Goal: Answer question/provide support: Ask a question

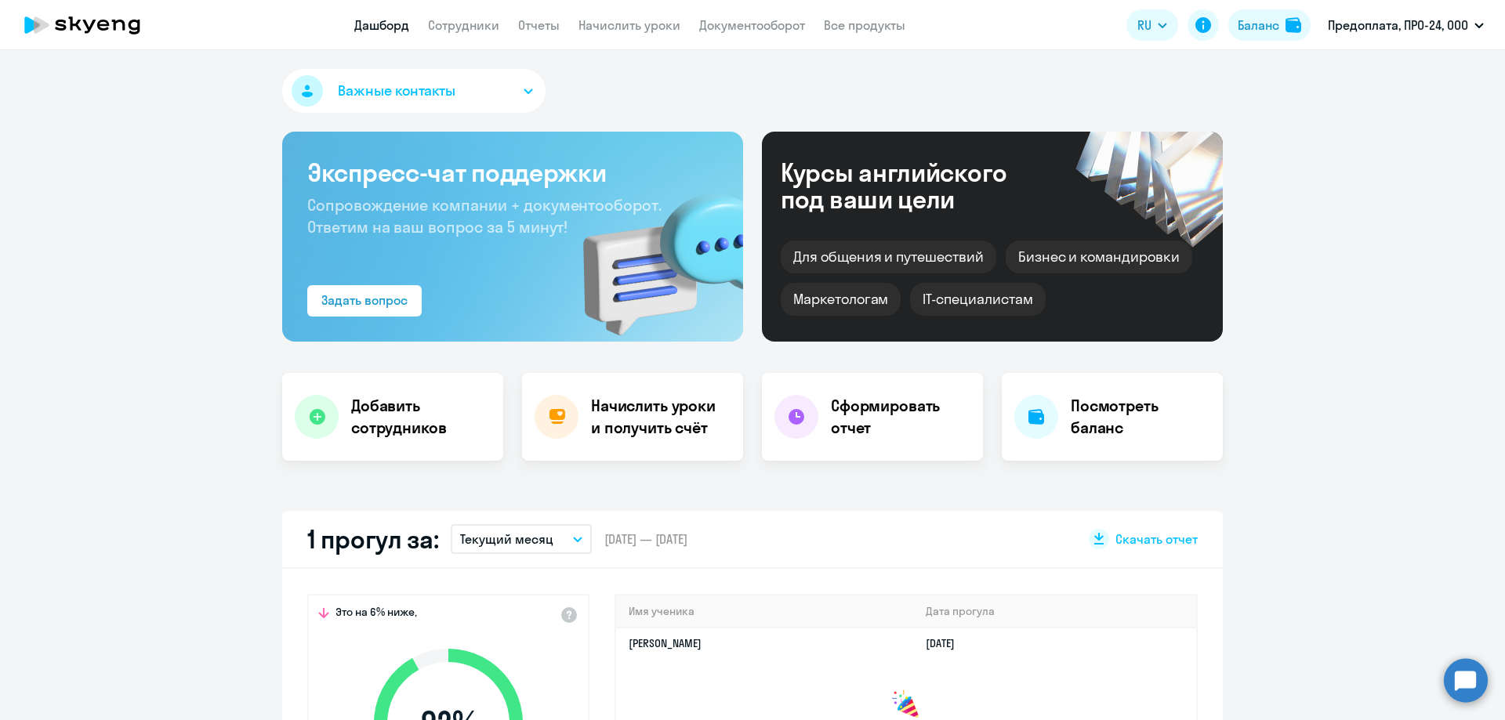
select select "30"
click at [1248, 22] on div "Баланс" at bounding box center [1259, 25] width 42 height 19
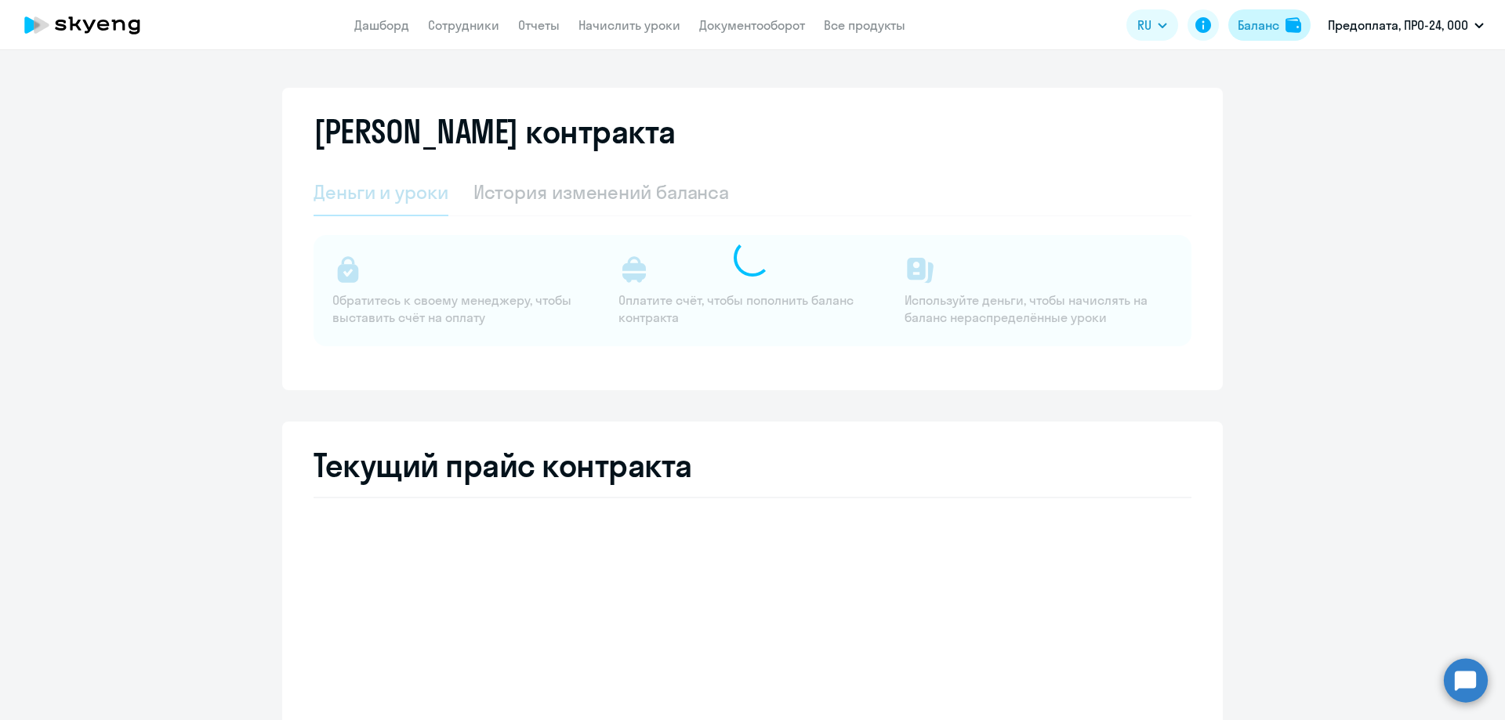
select select "english_adult_not_native_speaker"
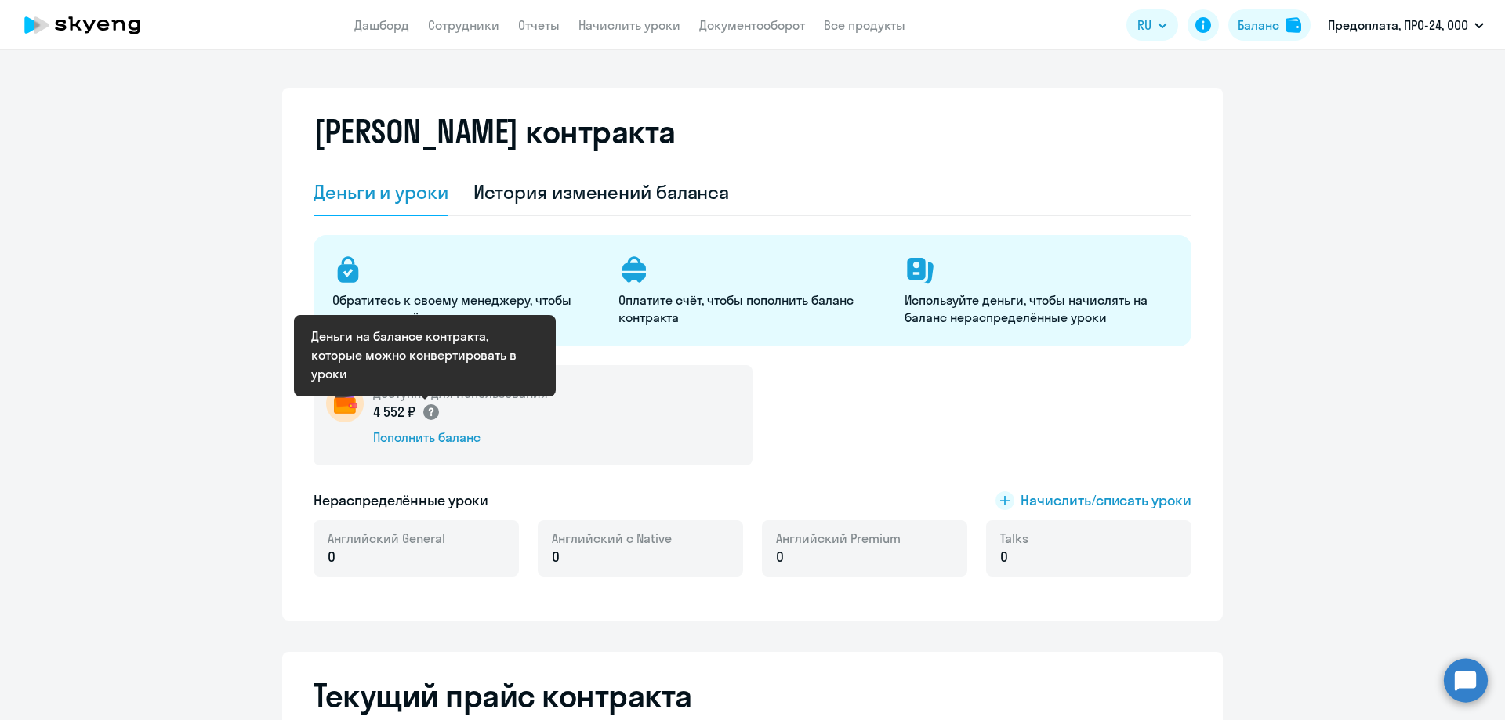
click at [423, 411] on circle at bounding box center [431, 412] width 16 height 16
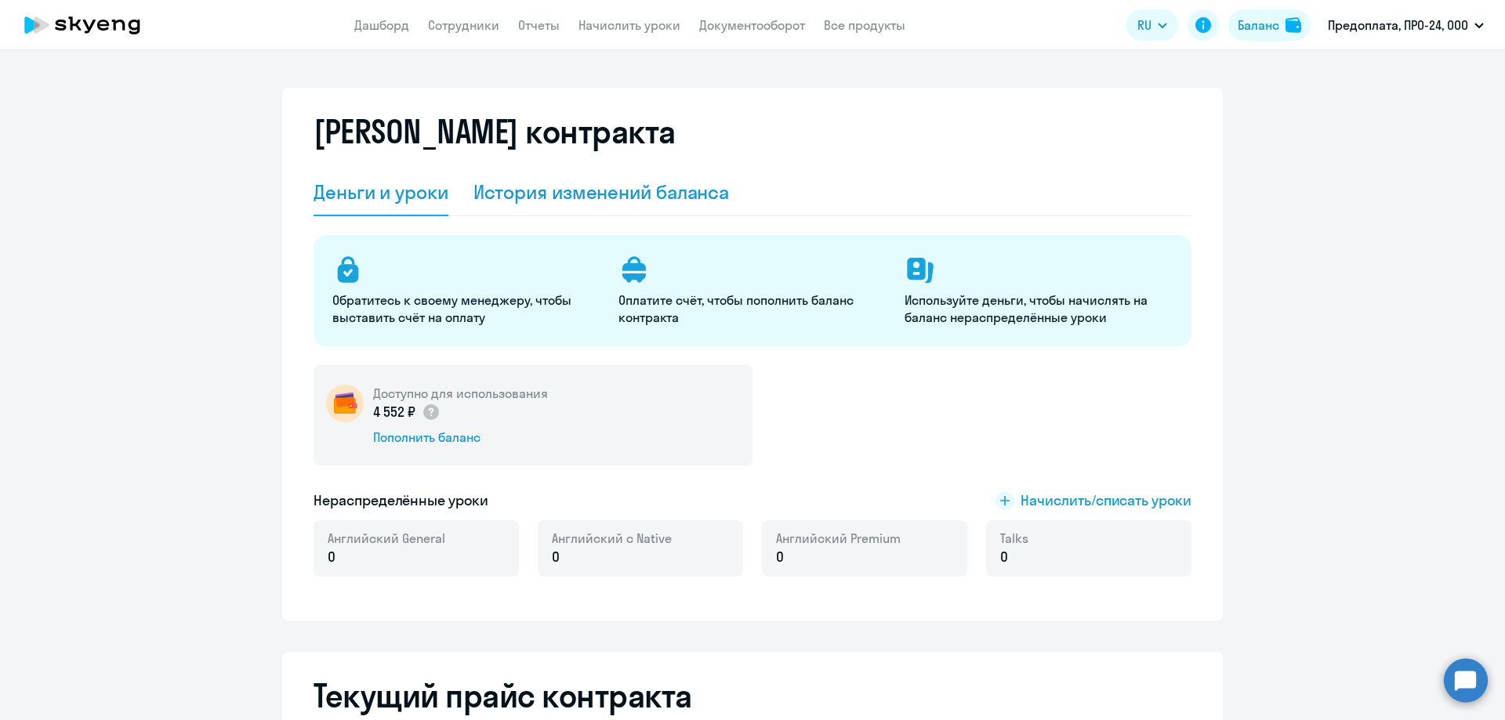
click at [589, 186] on div "История изменений баланса" at bounding box center [601, 191] width 256 height 25
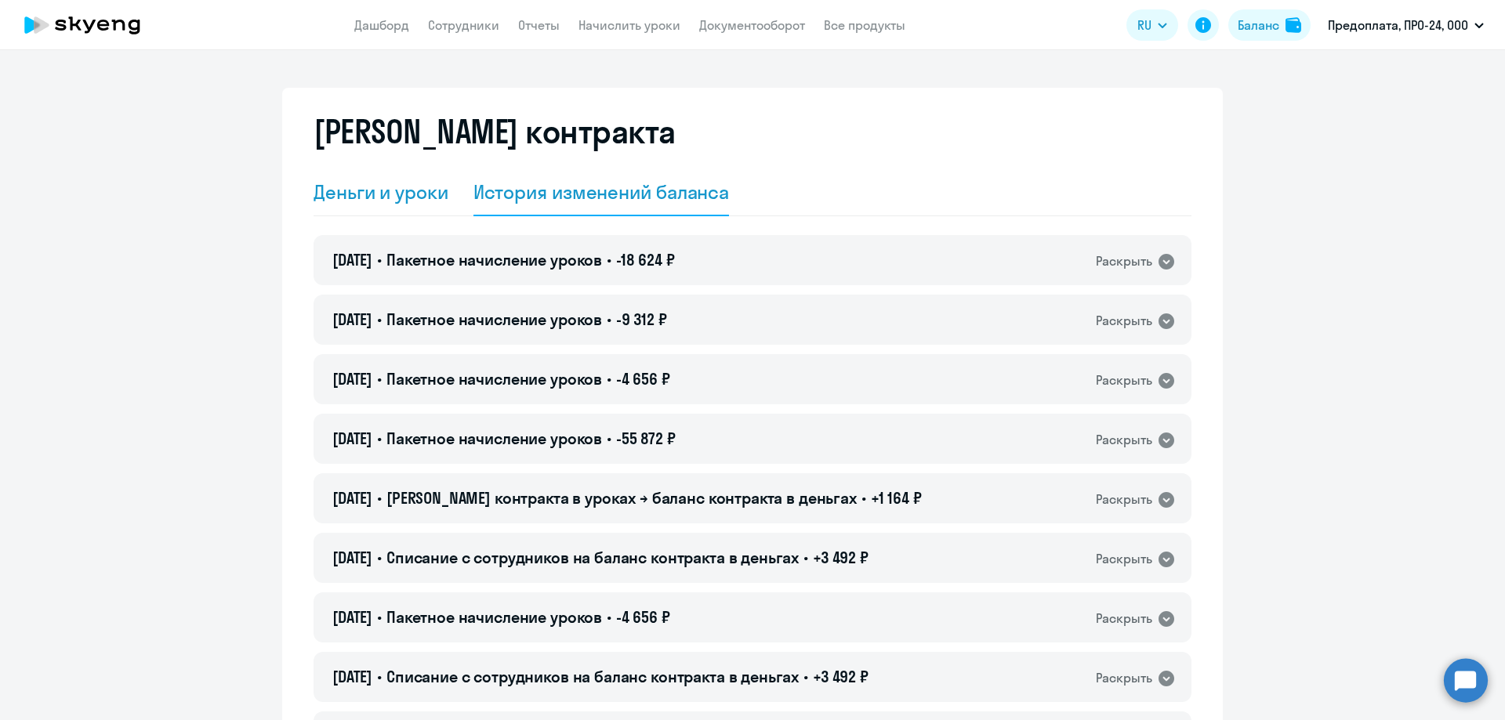
click at [328, 188] on div "Деньги и уроки" at bounding box center [381, 191] width 135 height 25
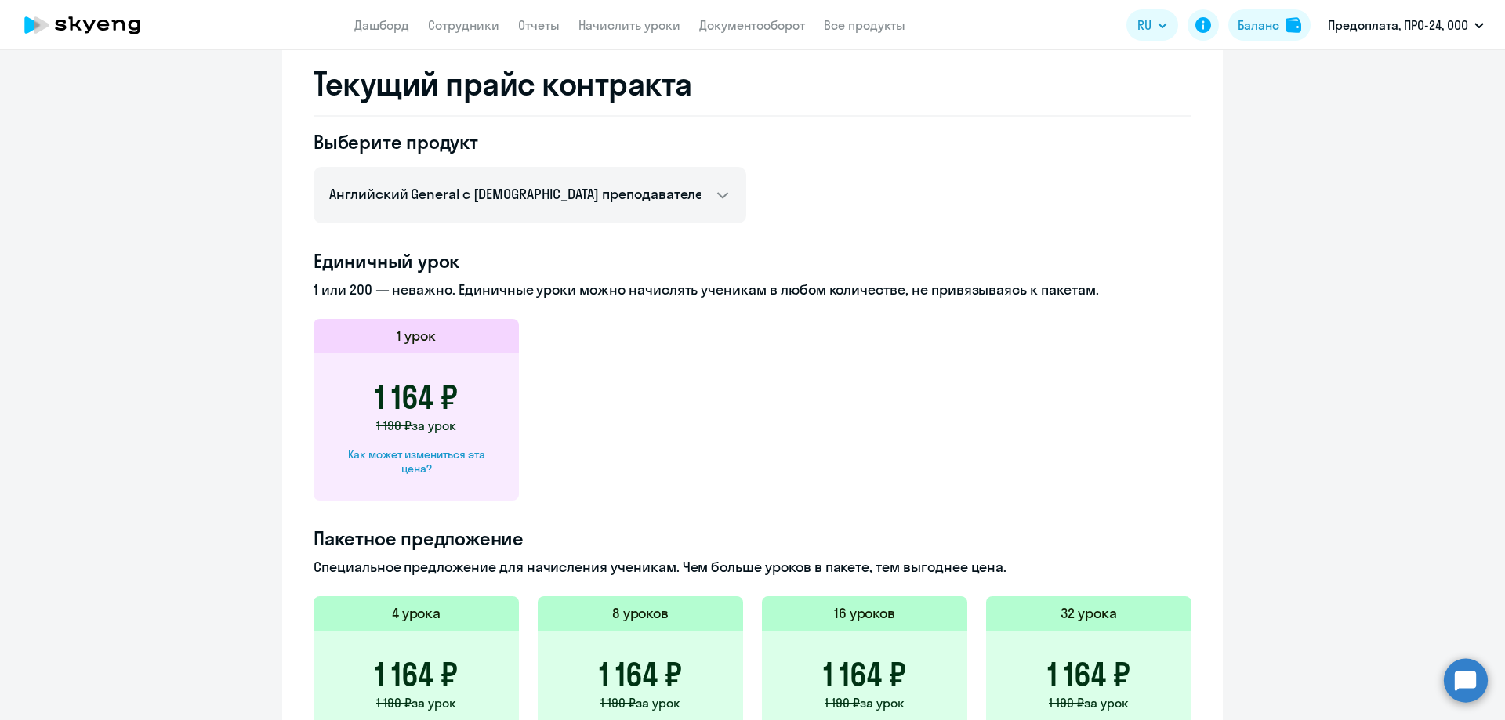
scroll to position [549, 0]
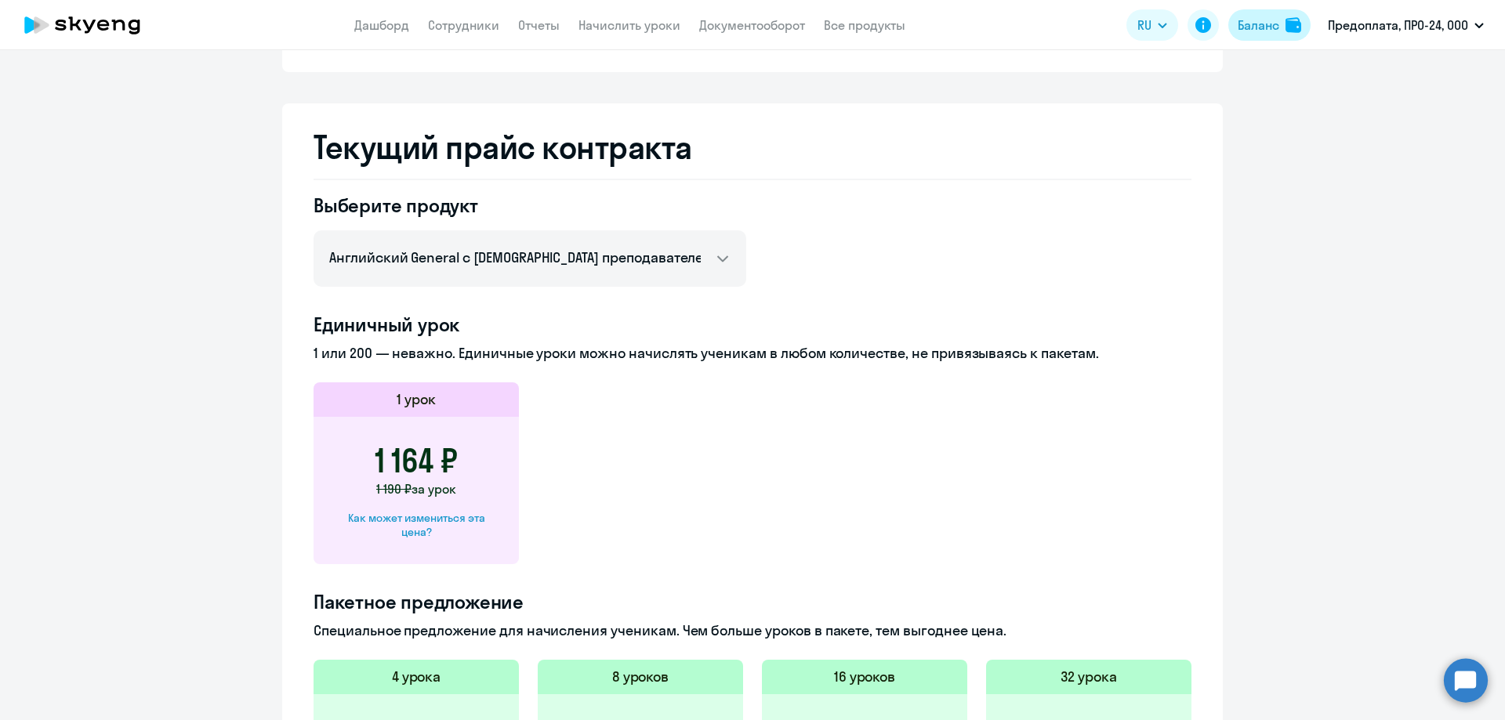
click at [1248, 33] on div "Баланс" at bounding box center [1259, 25] width 42 height 19
click at [1202, 27] on icon at bounding box center [1203, 25] width 19 height 19
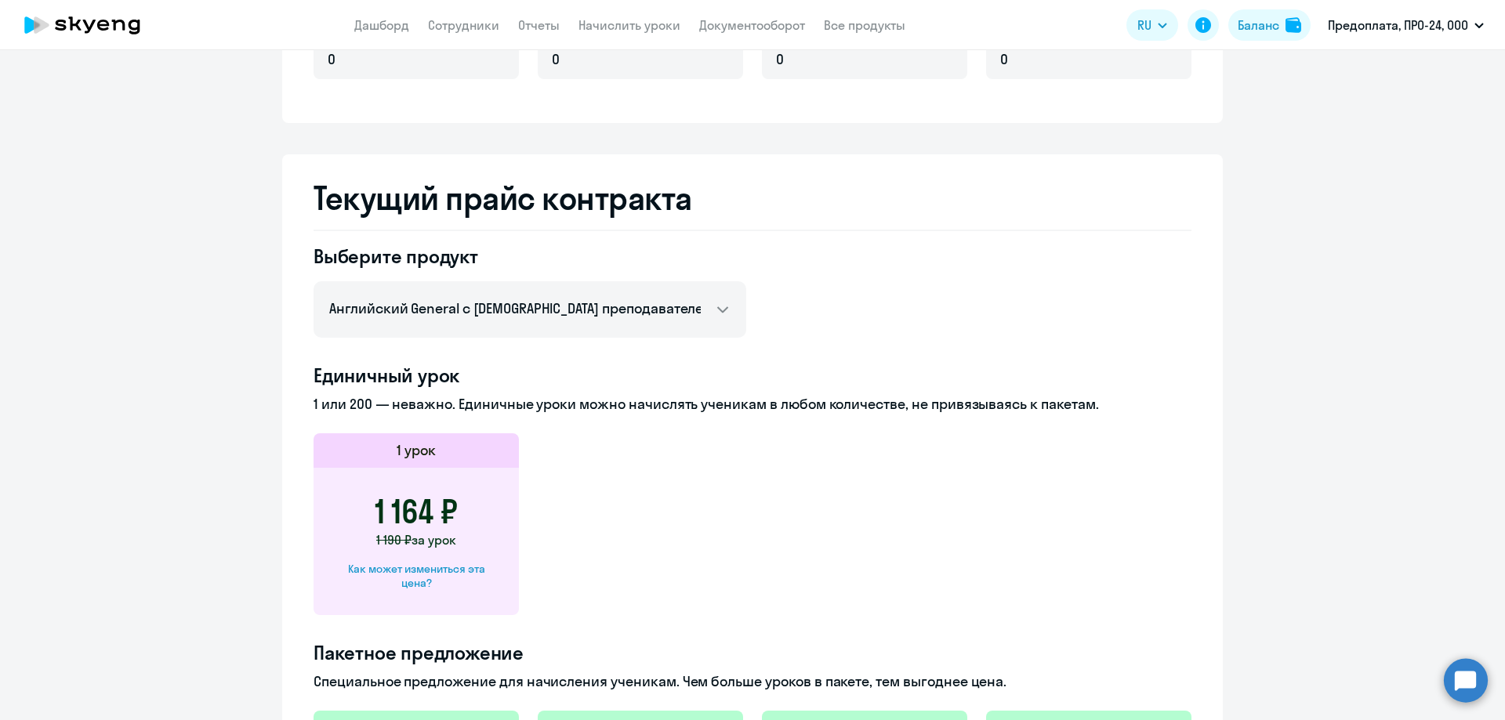
scroll to position [106, 0]
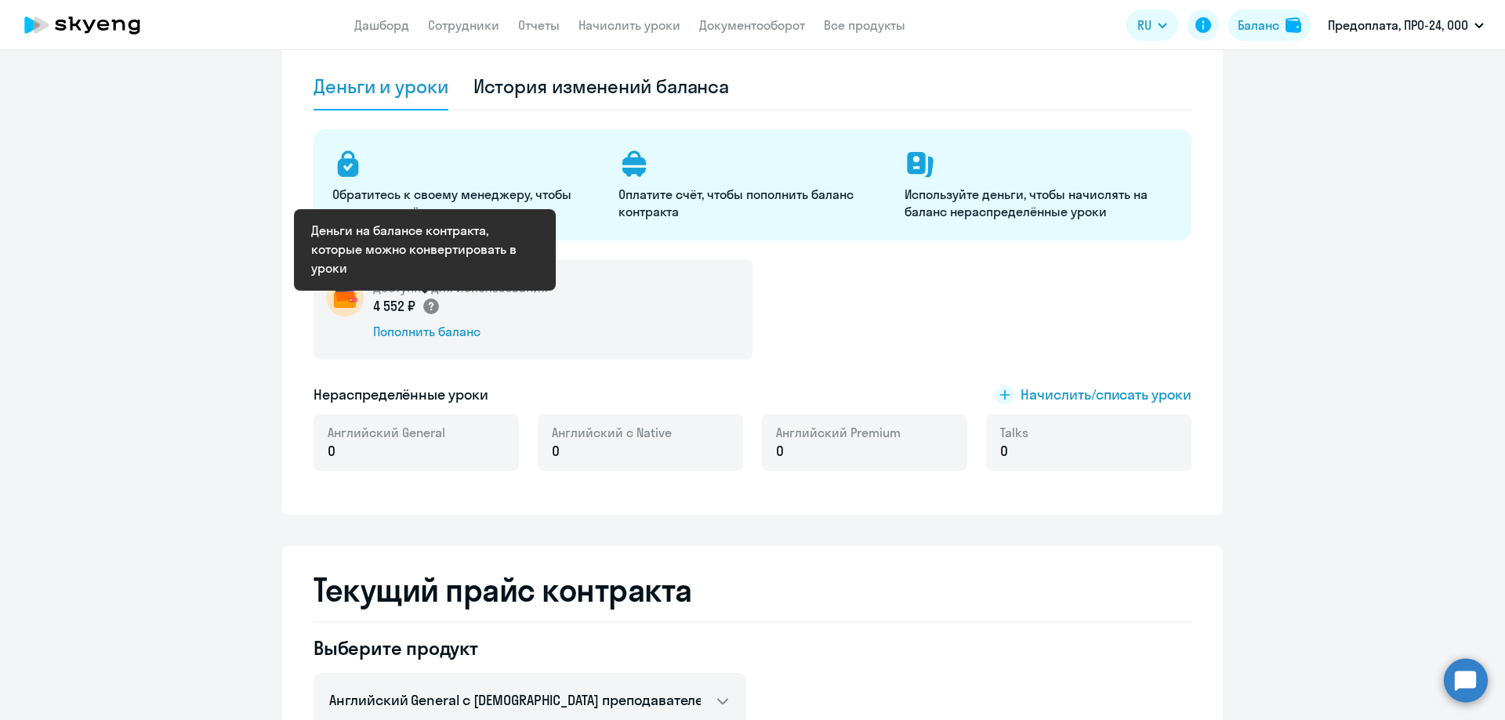
click at [427, 307] on circle at bounding box center [431, 307] width 16 height 16
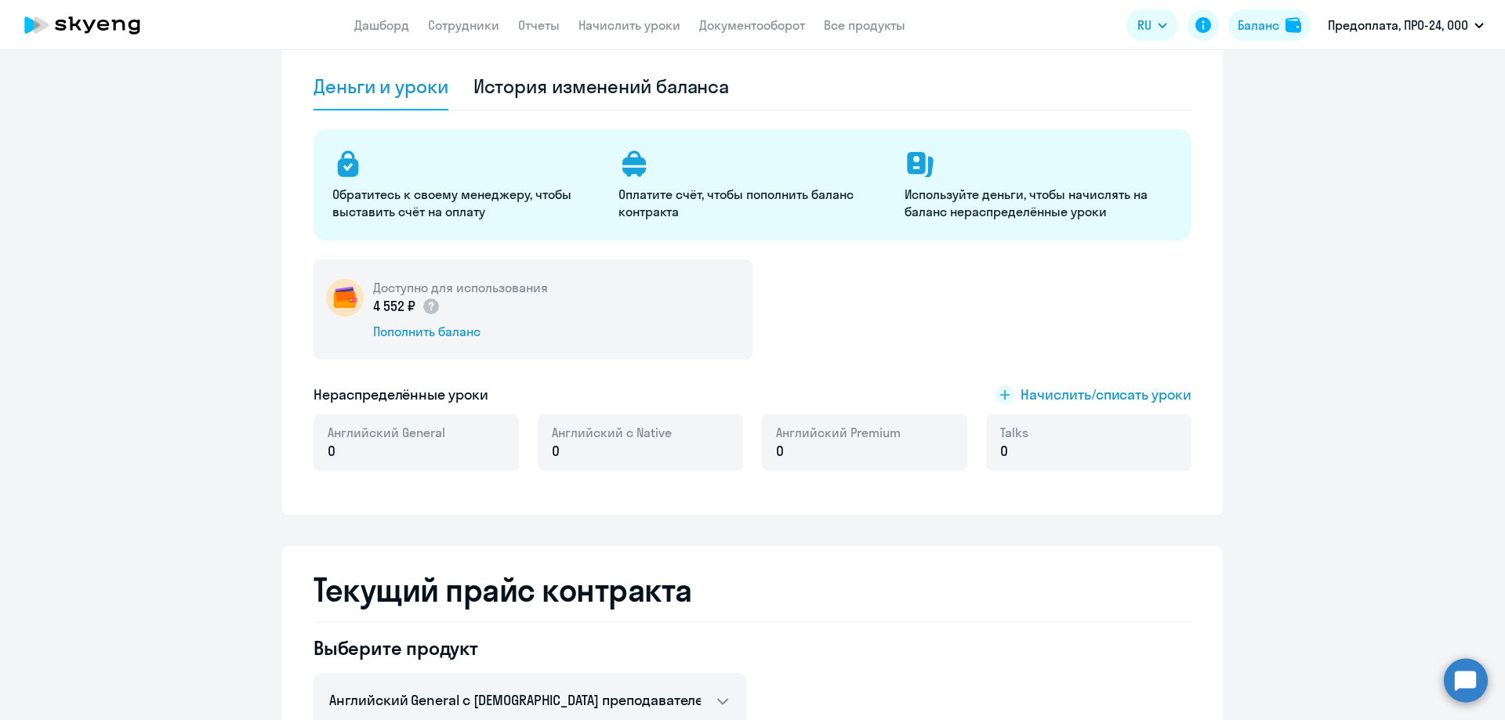
click at [546, 336] on div "Доступно для использования 4 552 ₽ Пополнить баланс" at bounding box center [533, 309] width 439 height 100
click at [431, 334] on div "Пополнить баланс" at bounding box center [460, 331] width 175 height 17
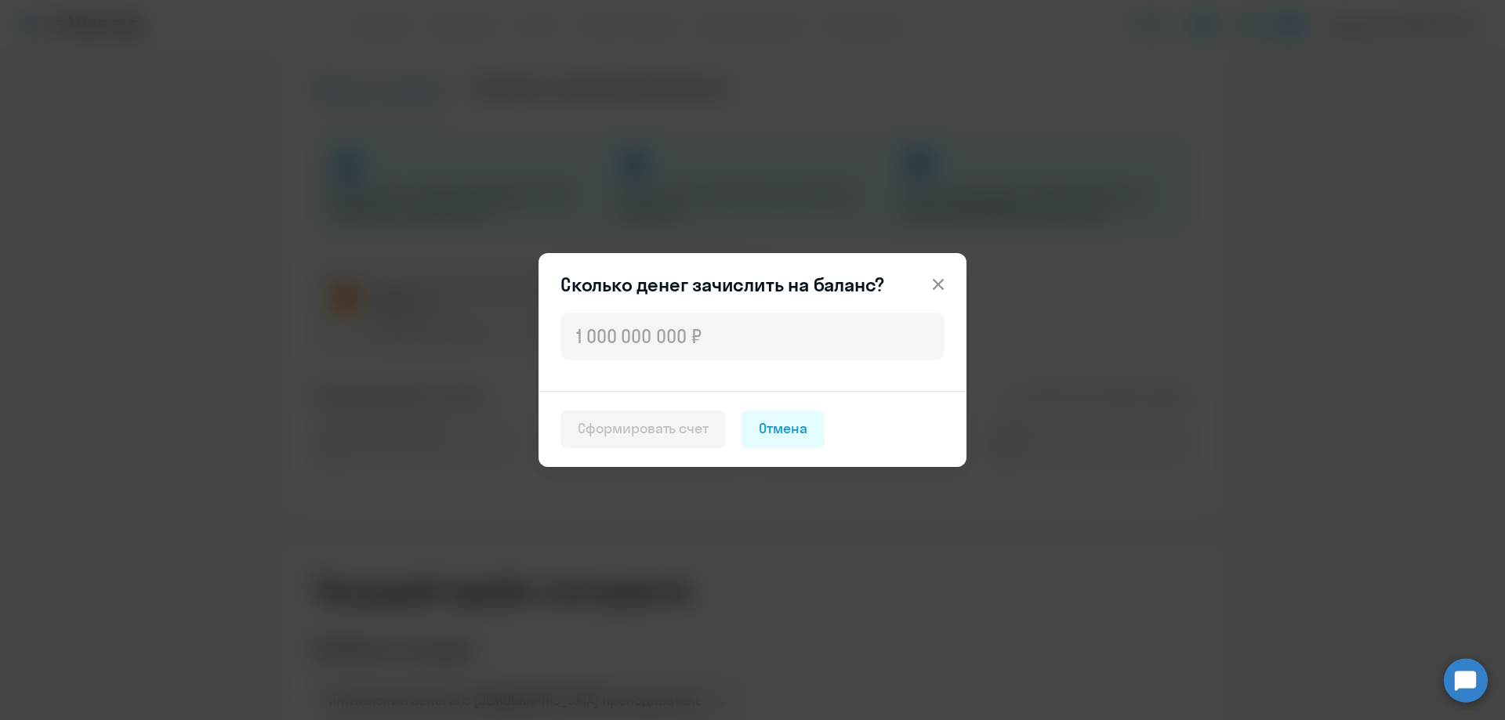
click at [937, 279] on icon at bounding box center [938, 284] width 19 height 19
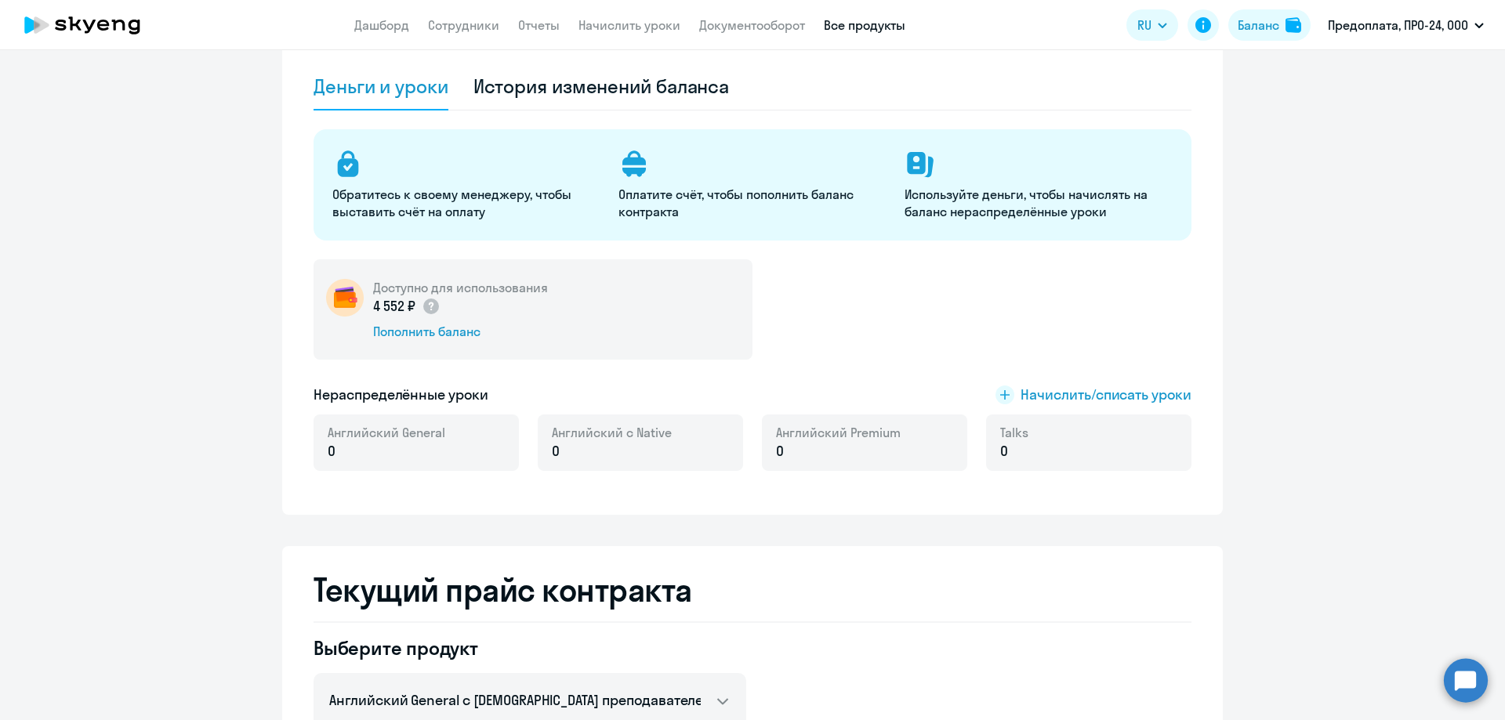
click at [893, 28] on link "Все продукты" at bounding box center [865, 25] width 82 height 16
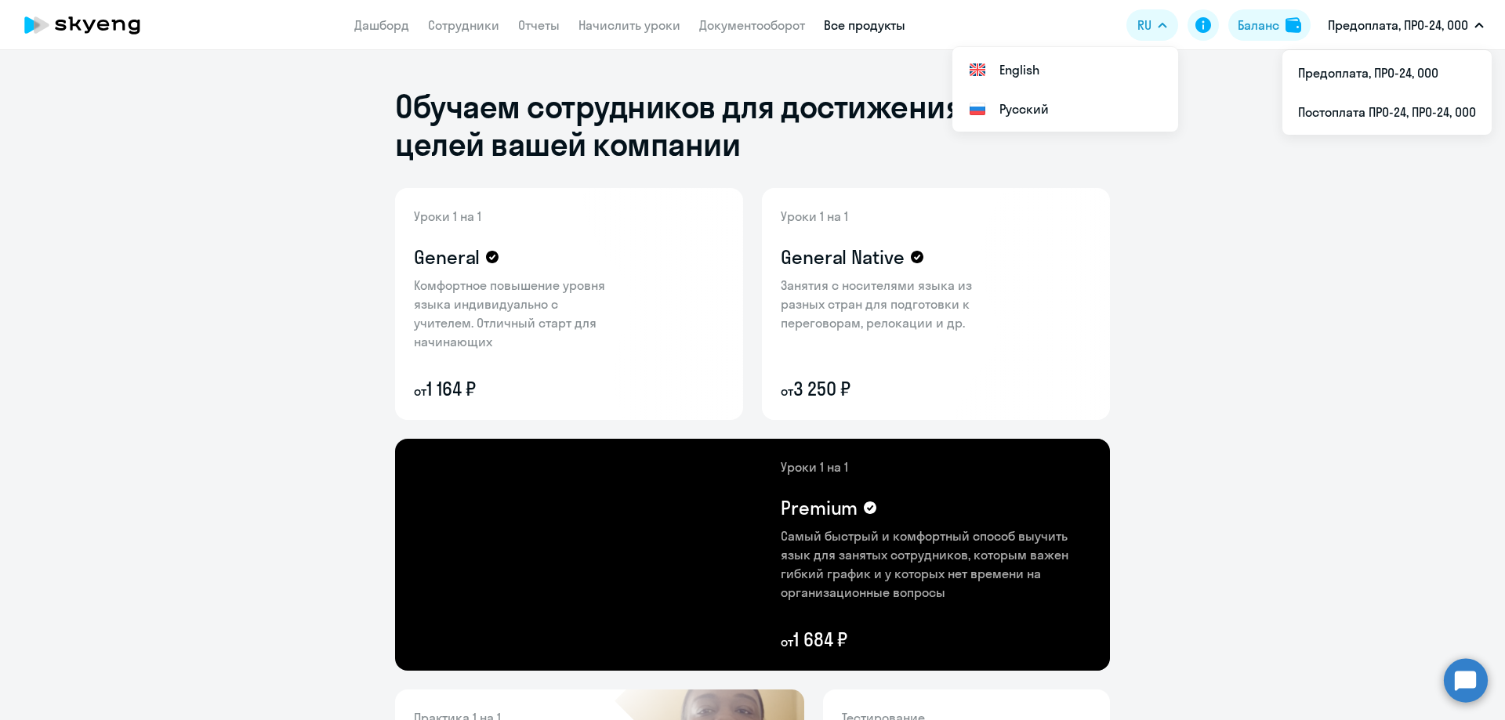
click at [1350, 21] on p "Предоплата, ПРО-24, ООО" at bounding box center [1398, 25] width 140 height 19
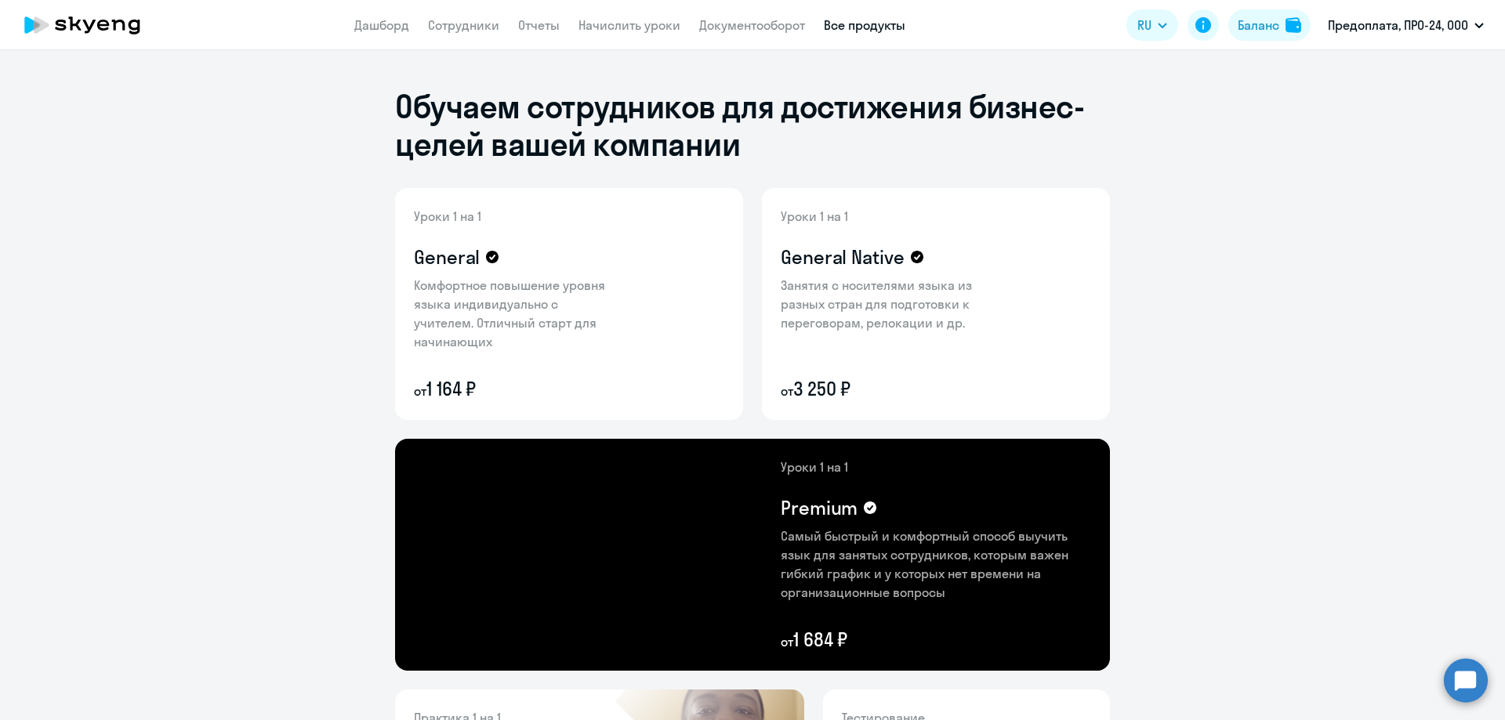
click at [1350, 24] on p "Предоплата, ПРО-24, ООО" at bounding box center [1398, 25] width 140 height 19
click at [1340, 71] on li "Предоплата, ПРО-24, ООО" at bounding box center [1386, 72] width 209 height 39
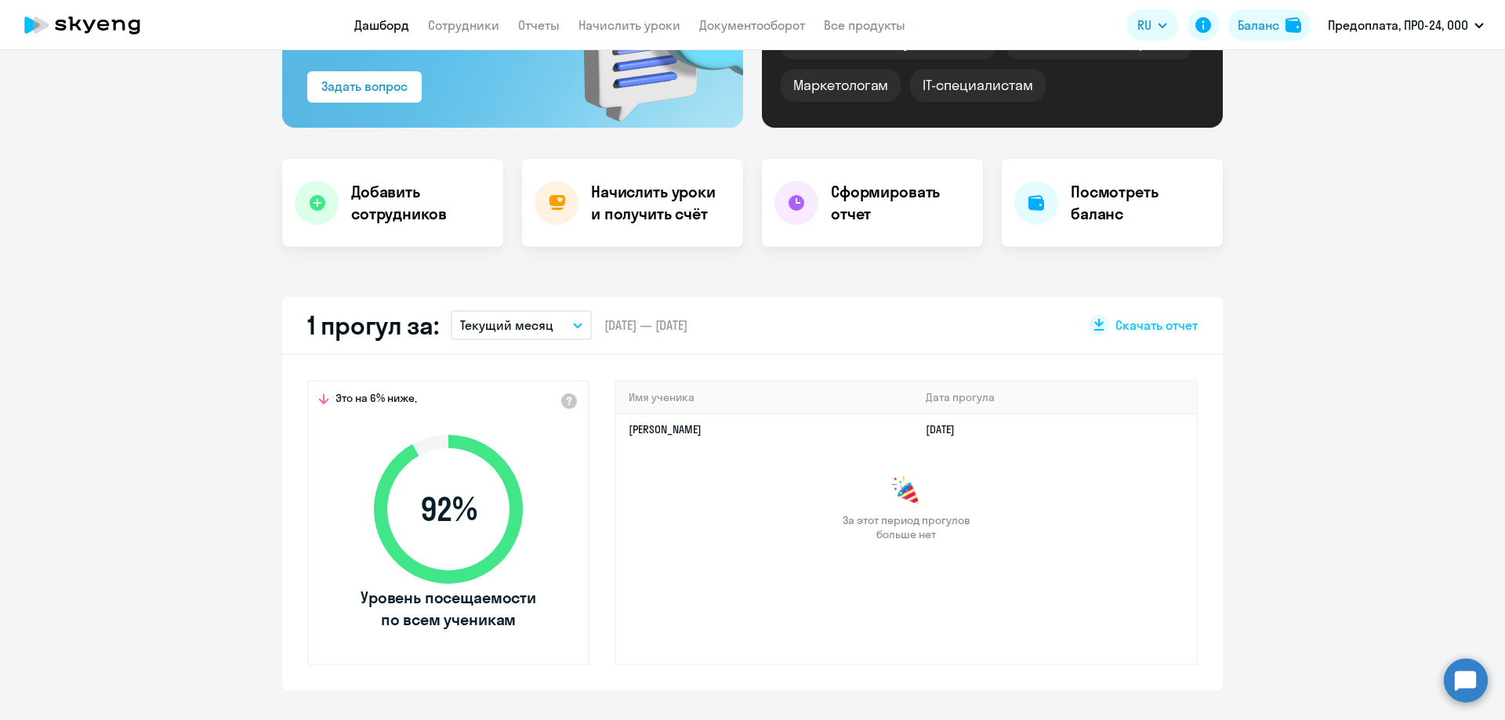
scroll to position [235, 0]
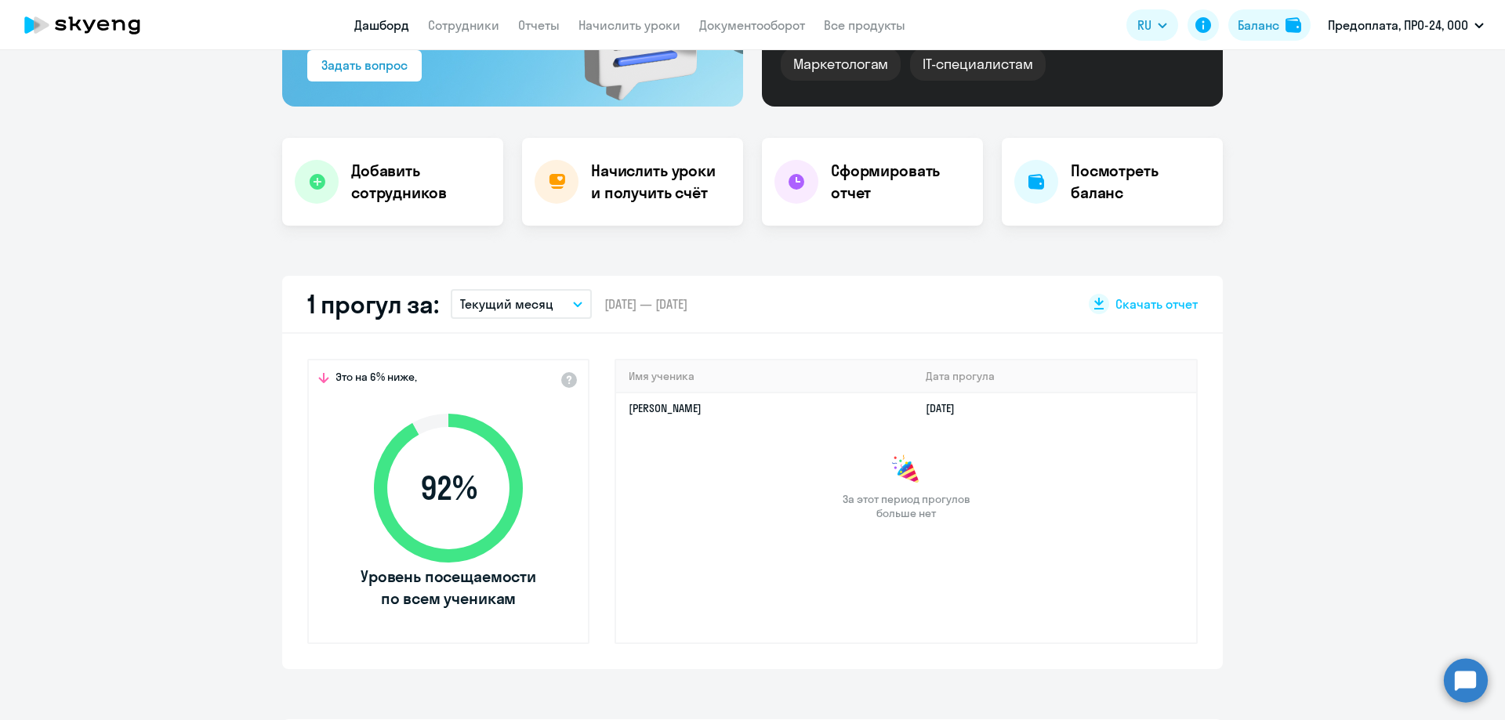
select select "30"
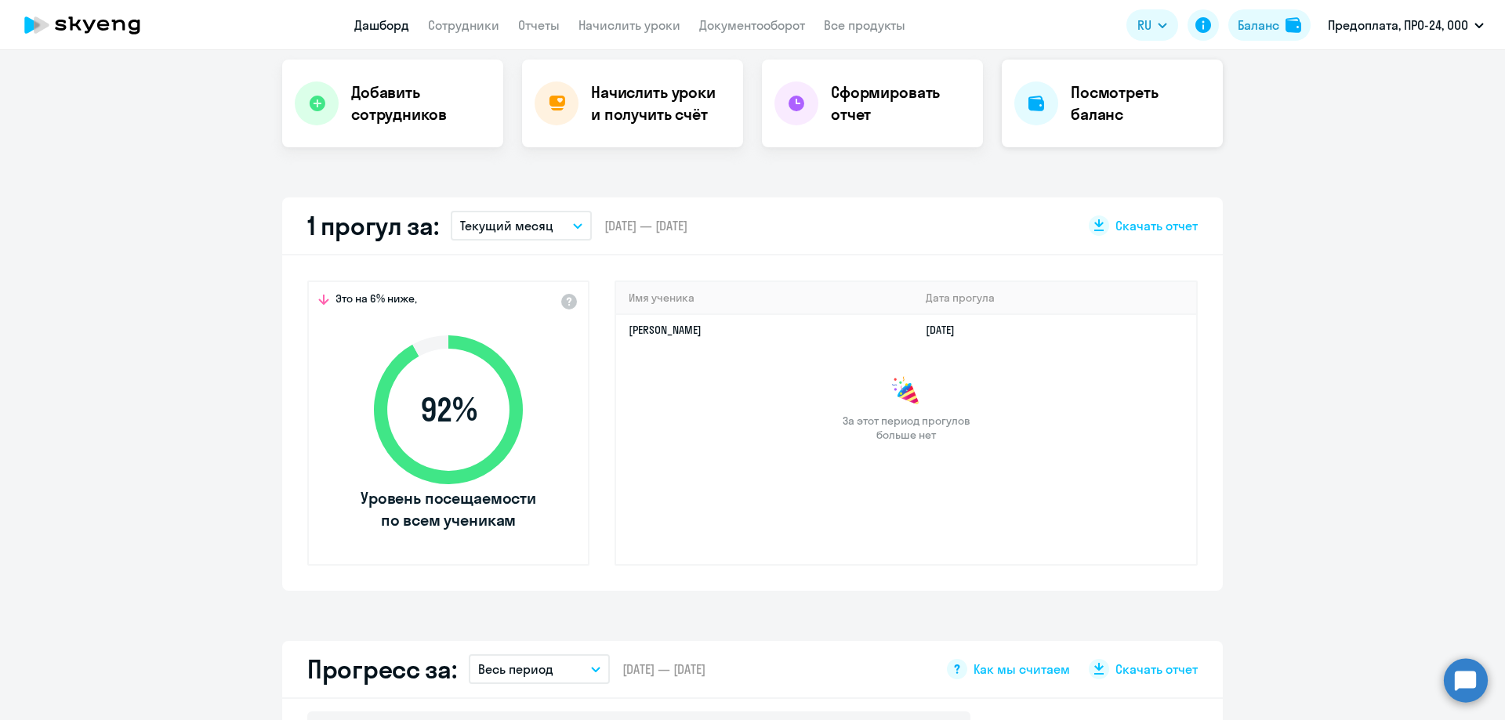
click at [1071, 115] on h4 "Посмотреть баланс" at bounding box center [1141, 104] width 140 height 44
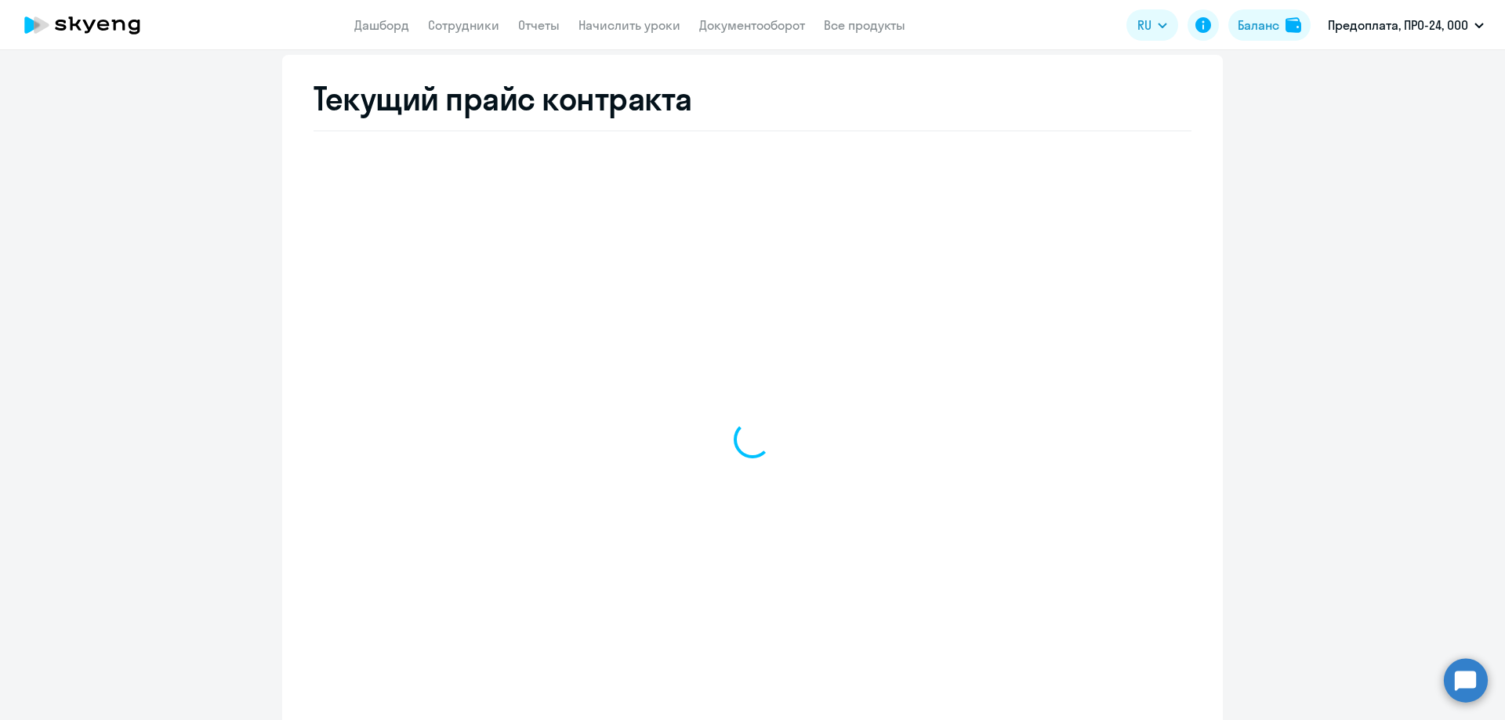
scroll to position [597, 0]
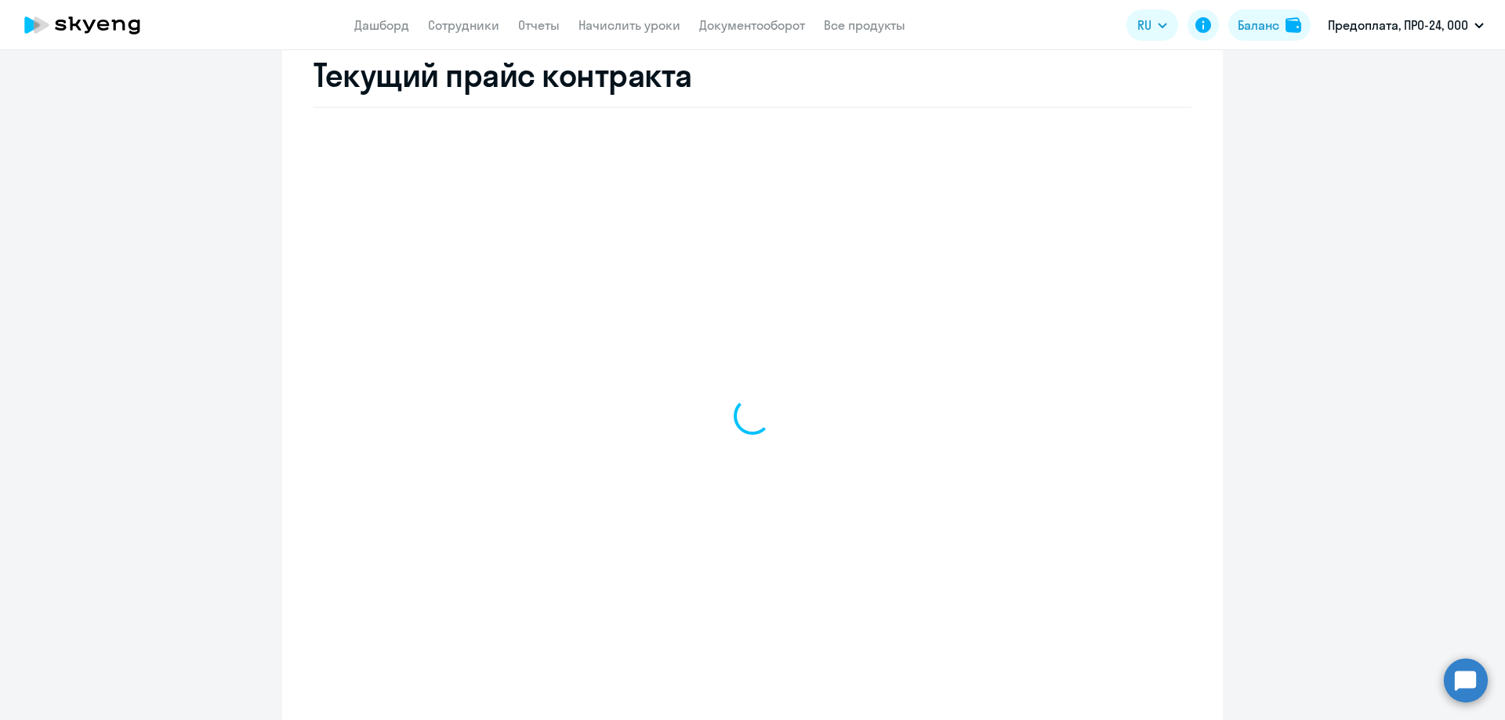
select select "english_adult_not_native_speaker"
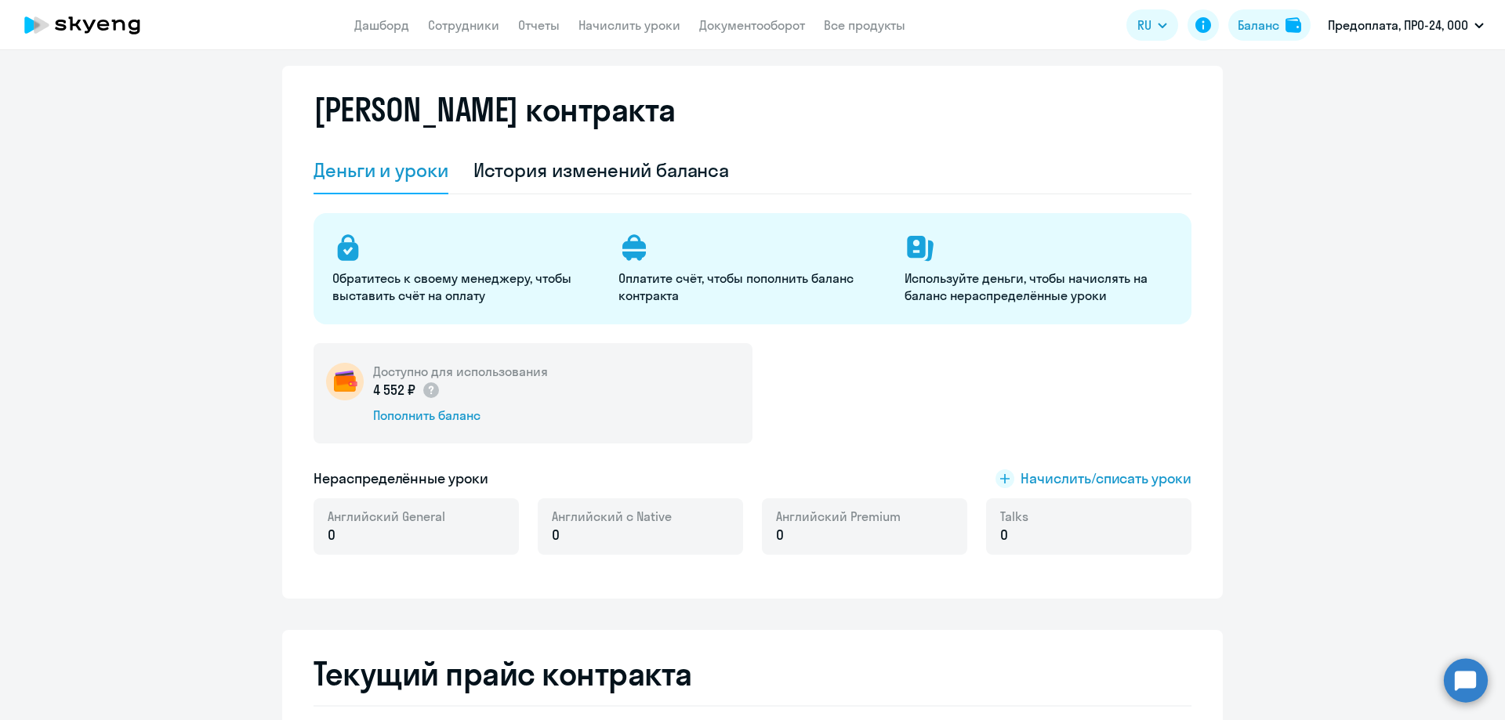
scroll to position [0, 0]
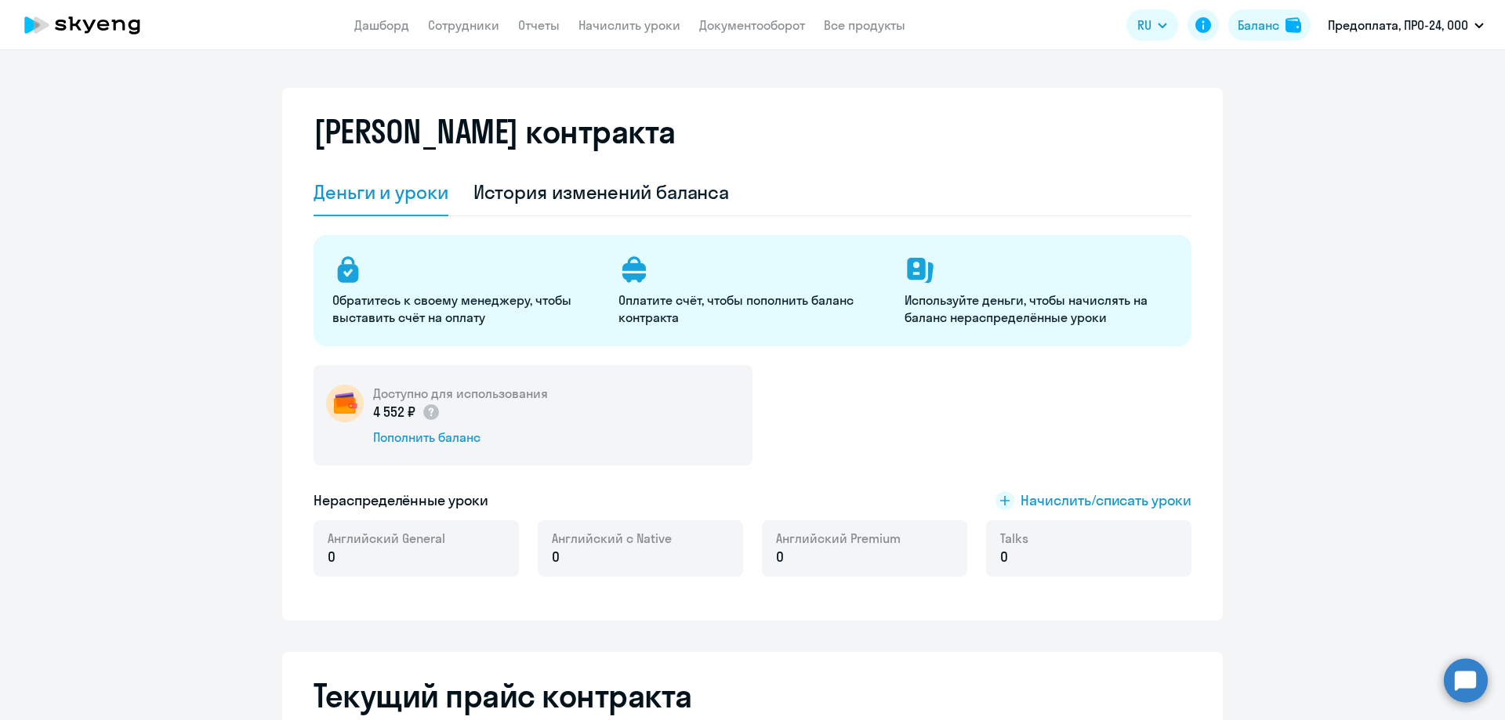
click at [380, 403] on p "4 552 ₽" at bounding box center [406, 412] width 67 height 20
click at [513, 192] on div "История изменений баланса" at bounding box center [601, 191] width 256 height 25
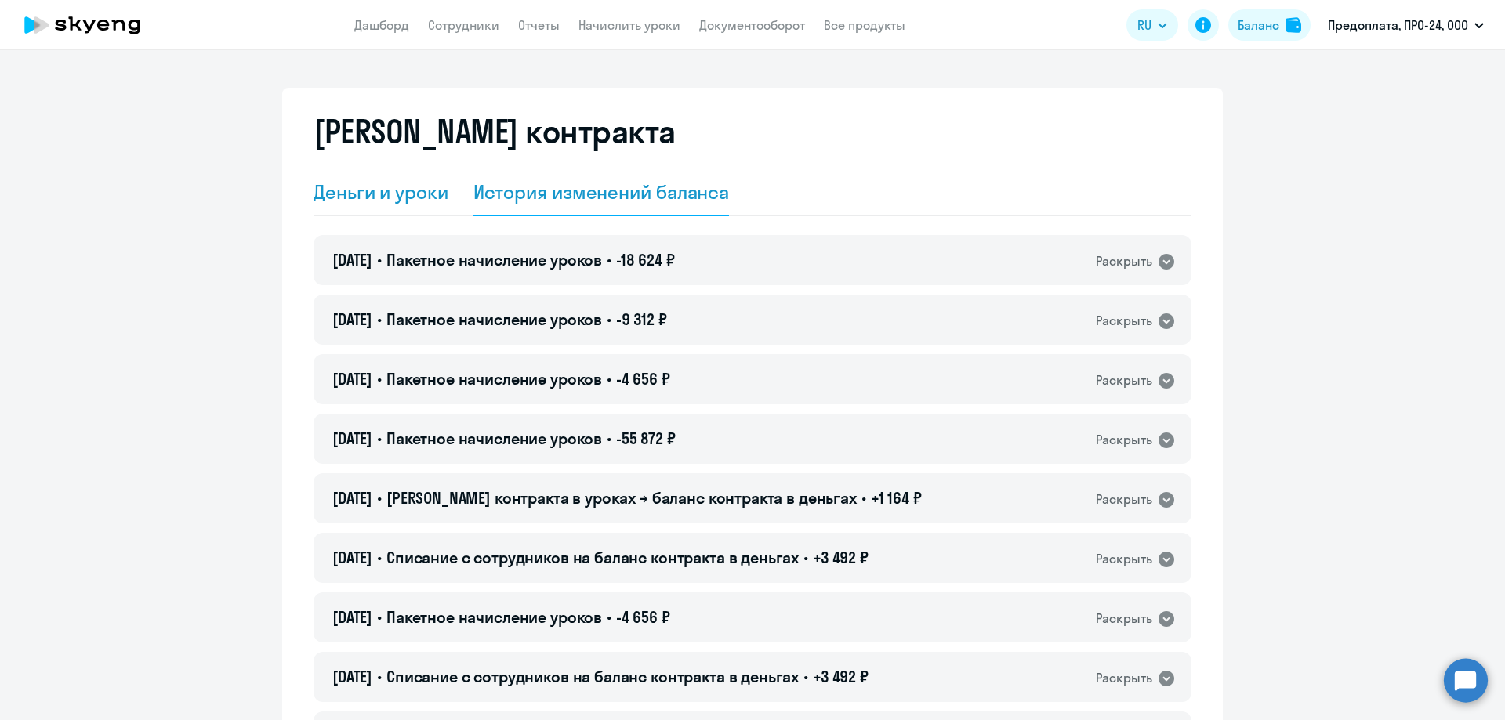
click at [361, 197] on div "Деньги и уроки" at bounding box center [381, 191] width 135 height 25
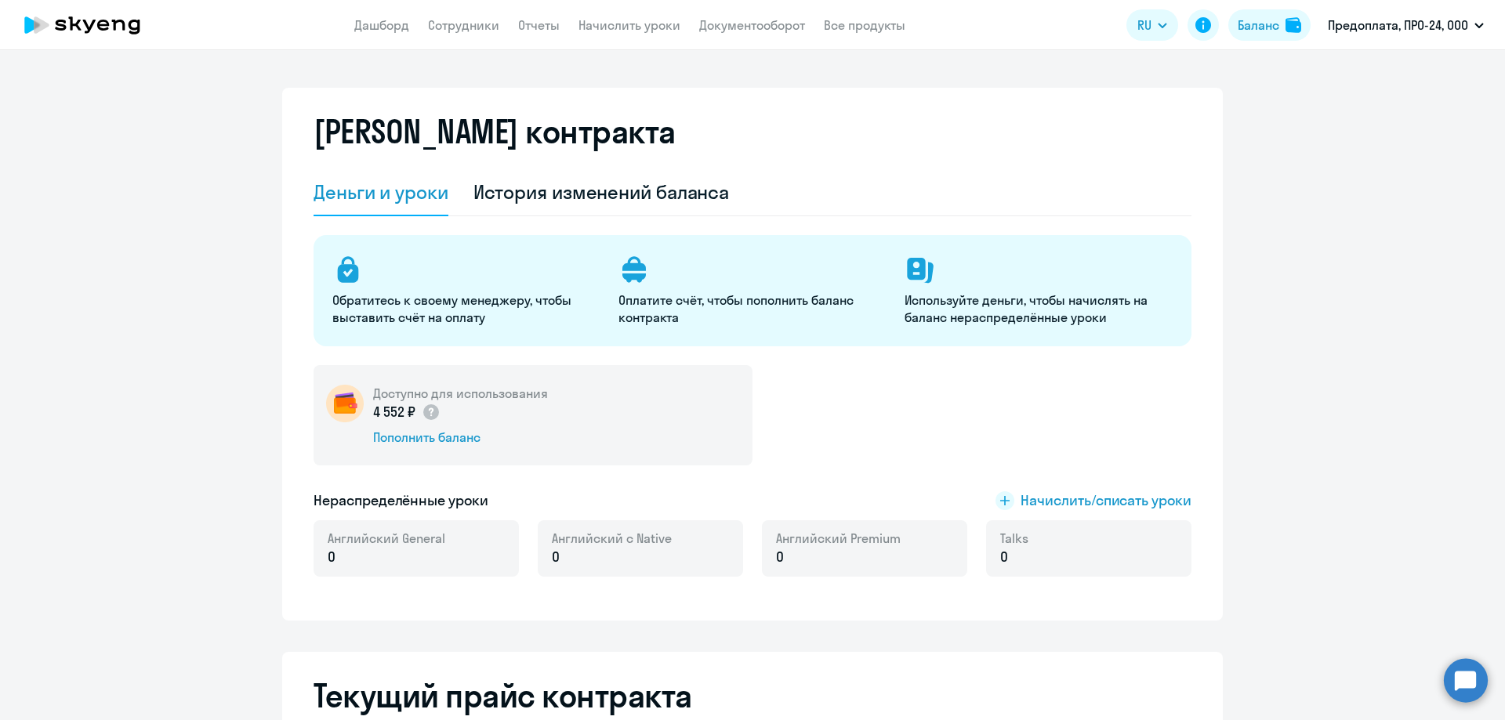
click at [1470, 688] on circle at bounding box center [1466, 680] width 44 height 44
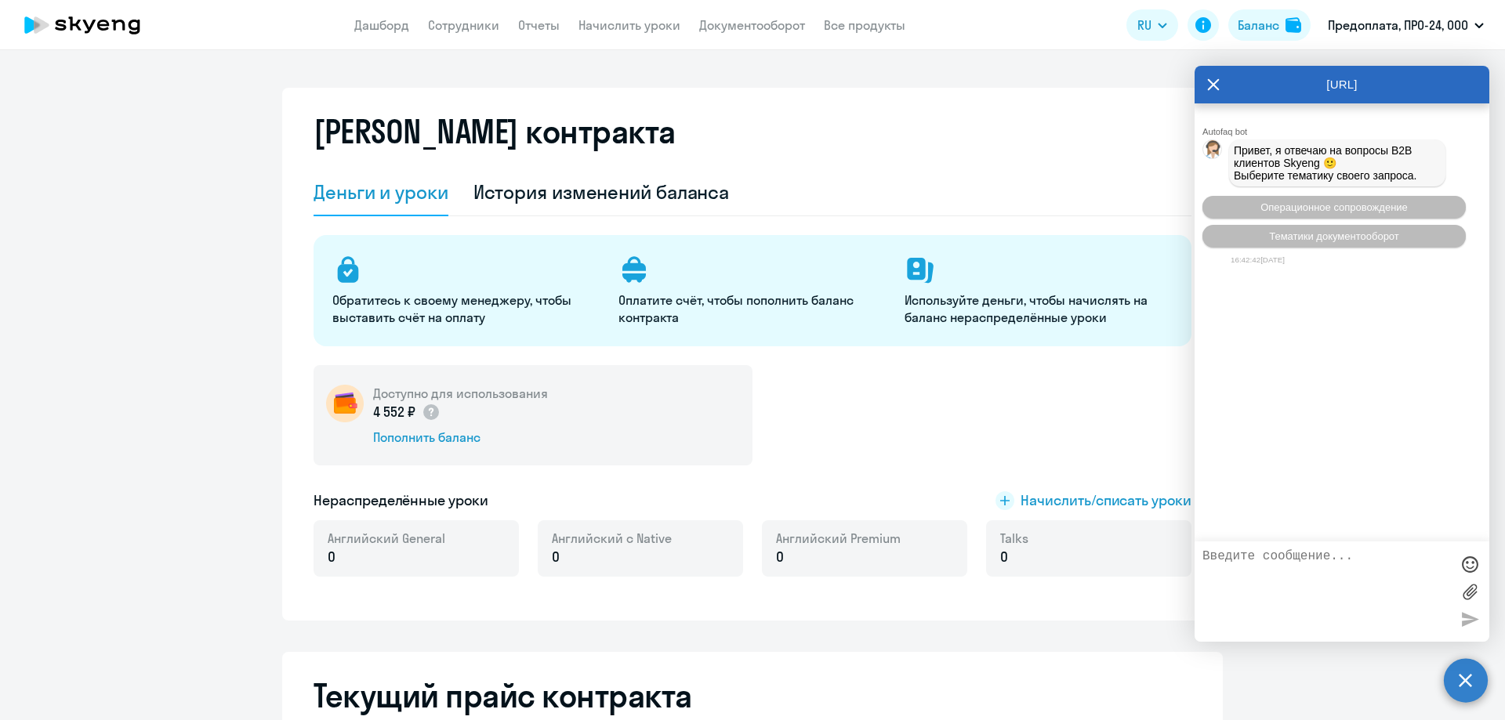
click at [1256, 553] on textarea at bounding box center [1326, 591] width 248 height 85
click at [1252, 208] on button "Операционное сопровождение" at bounding box center [1333, 207] width 263 height 23
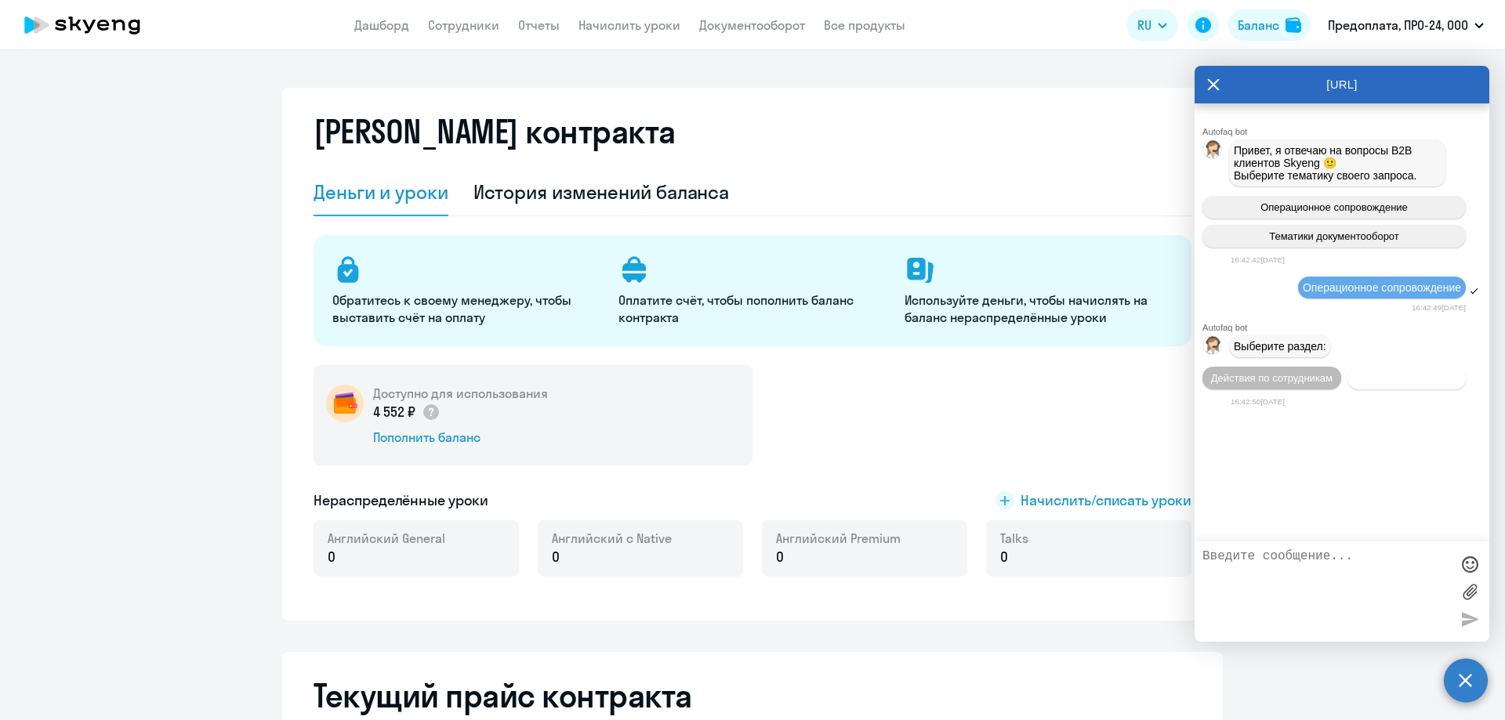
click at [1429, 384] on span "Действия с балансом" at bounding box center [1406, 378] width 102 height 12
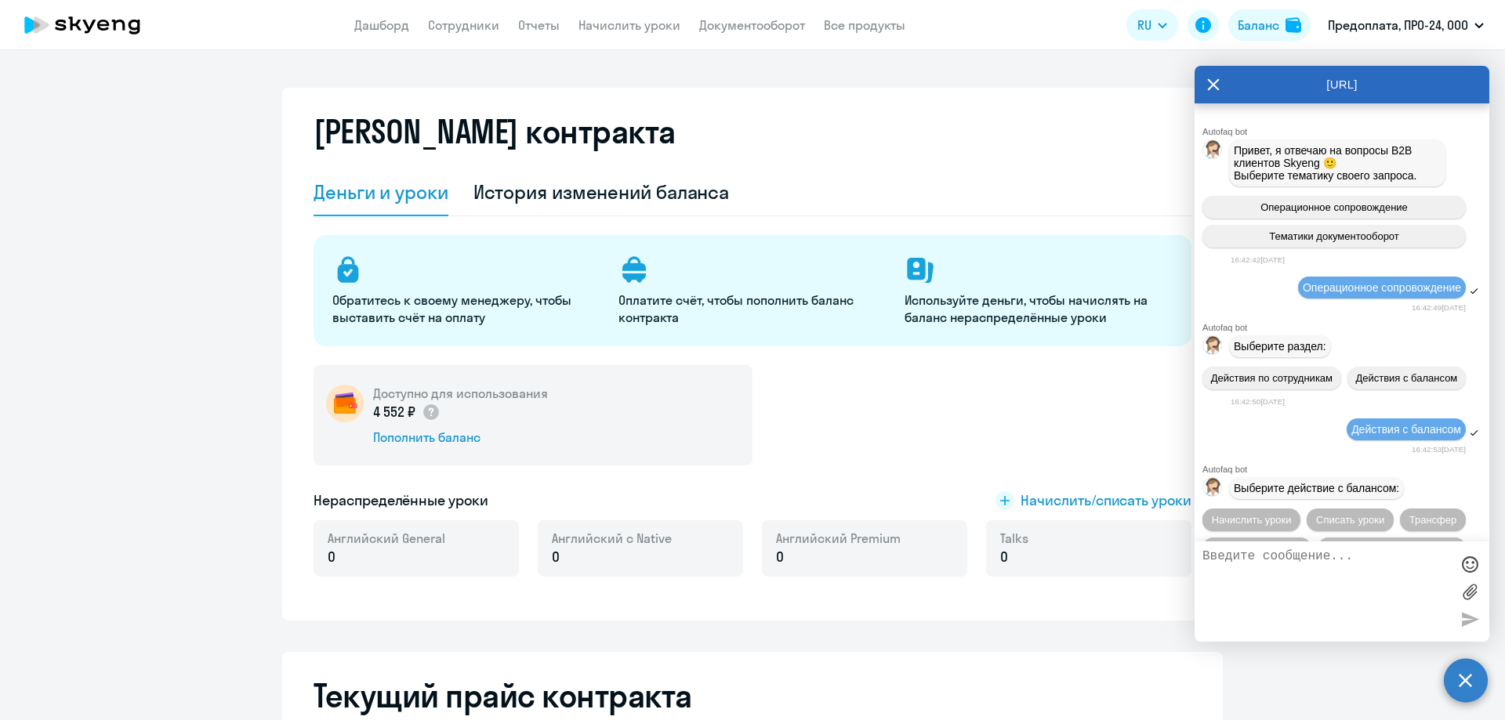
scroll to position [79, 0]
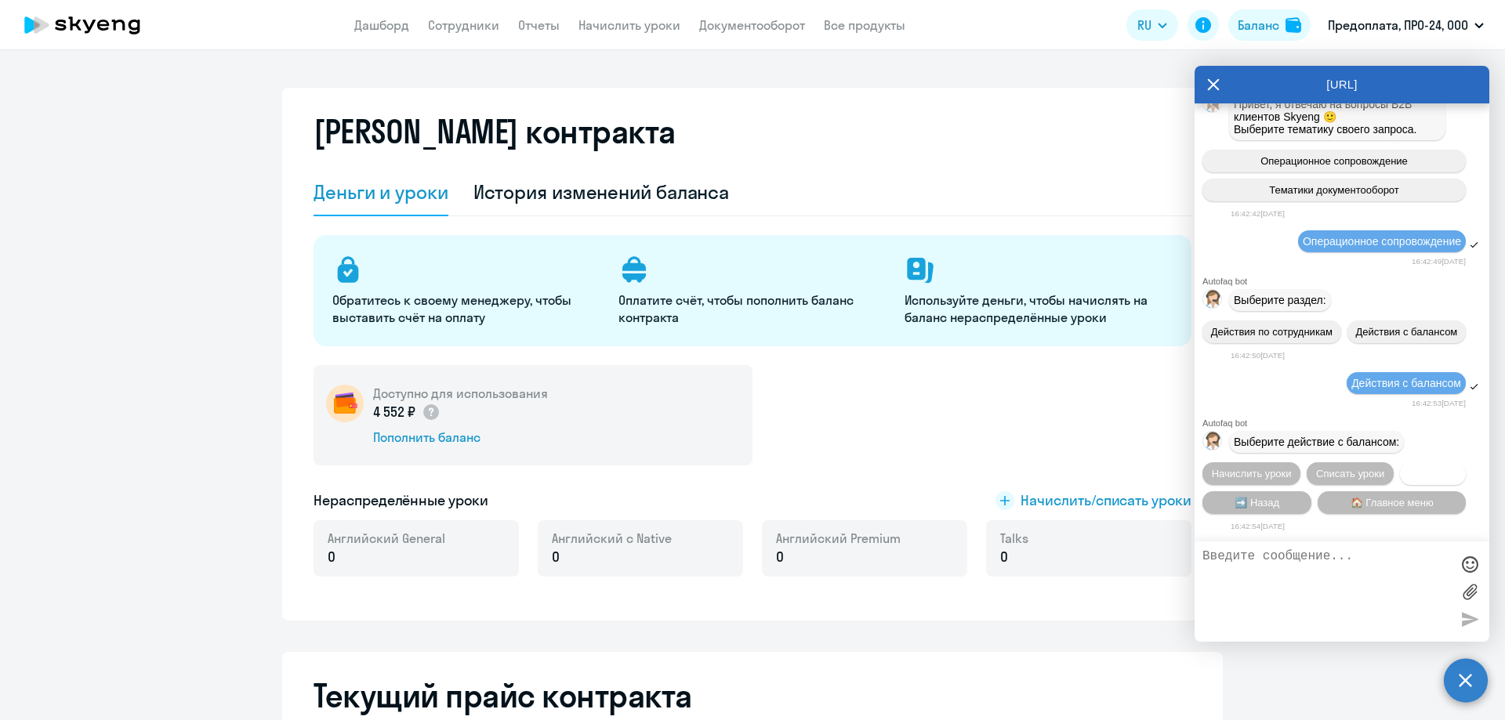
click at [1434, 470] on span "Трансфер" at bounding box center [1433, 474] width 48 height 12
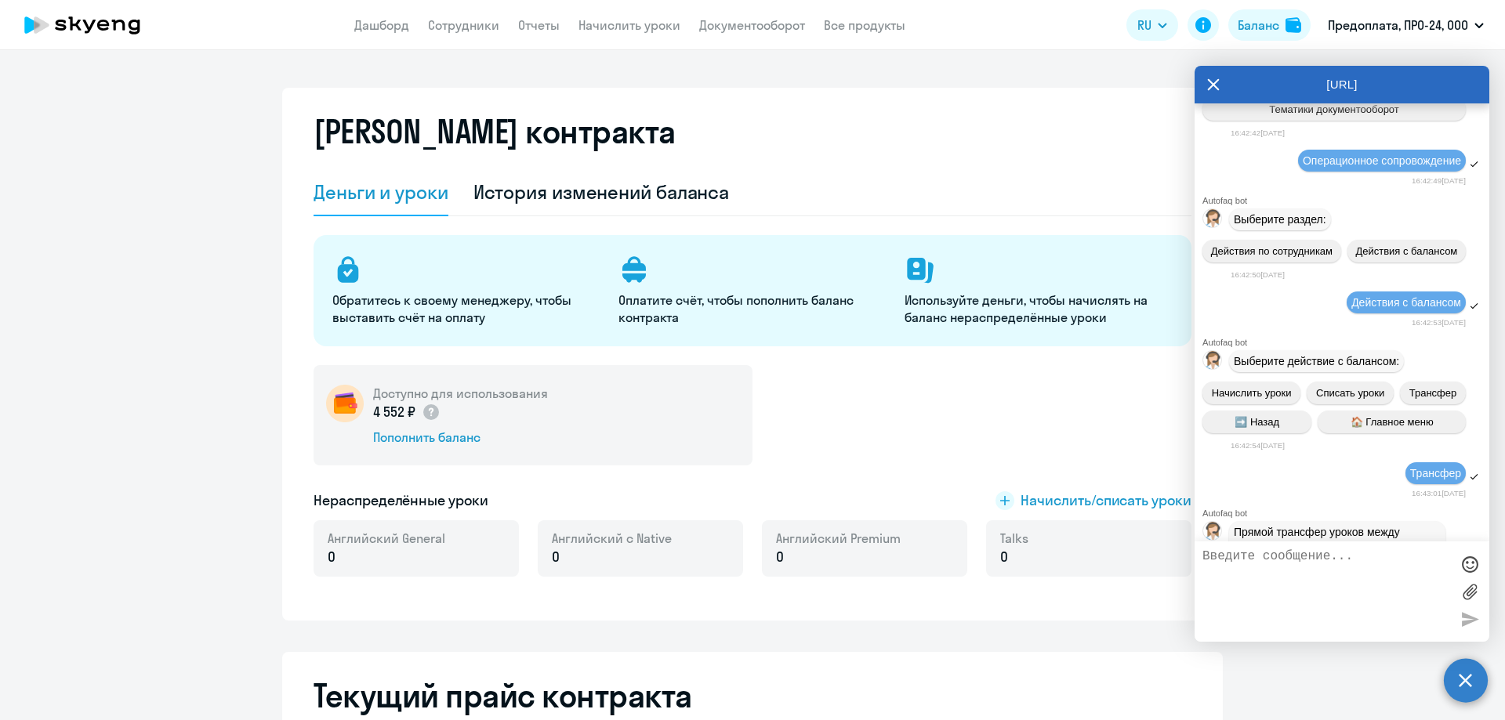
scroll to position [657, 0]
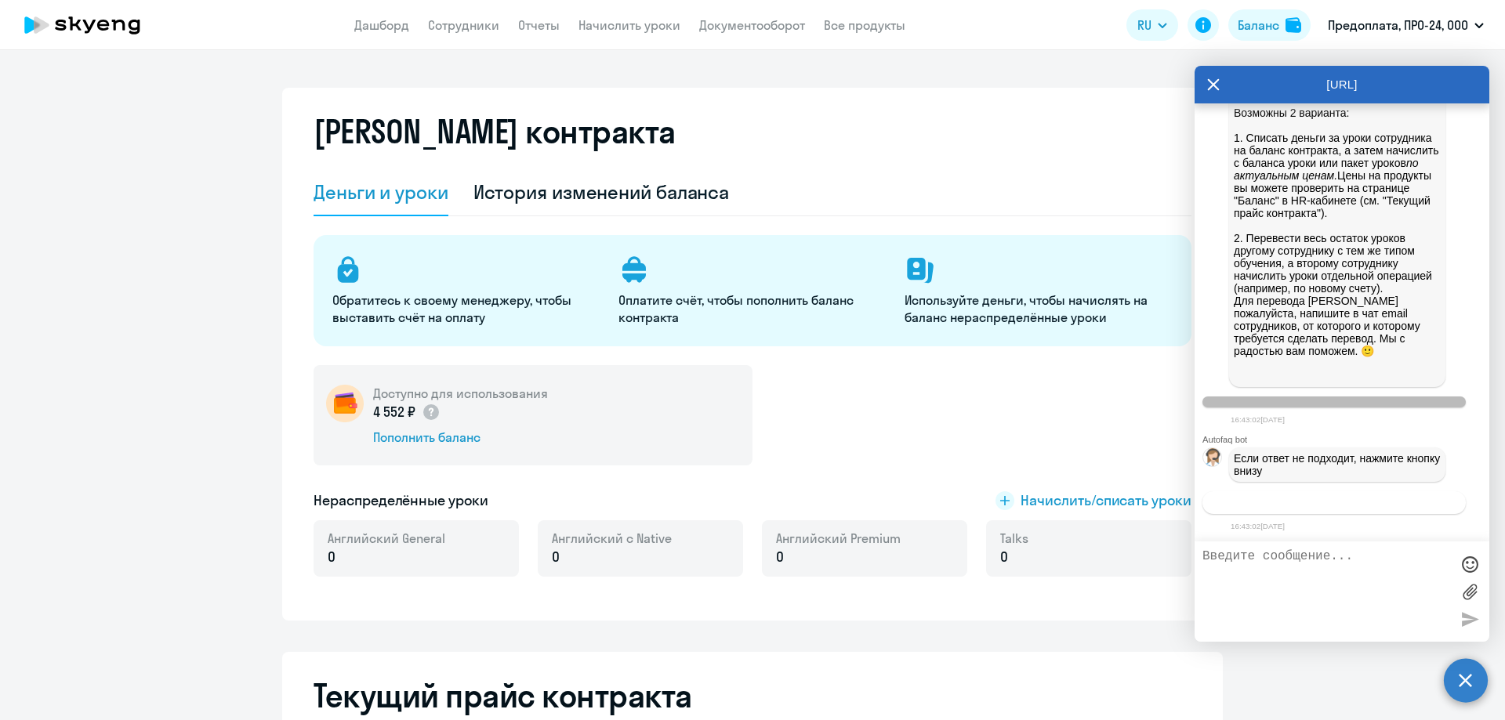
click at [1281, 507] on span "Связаться с менеджером" at bounding box center [1334, 503] width 120 height 12
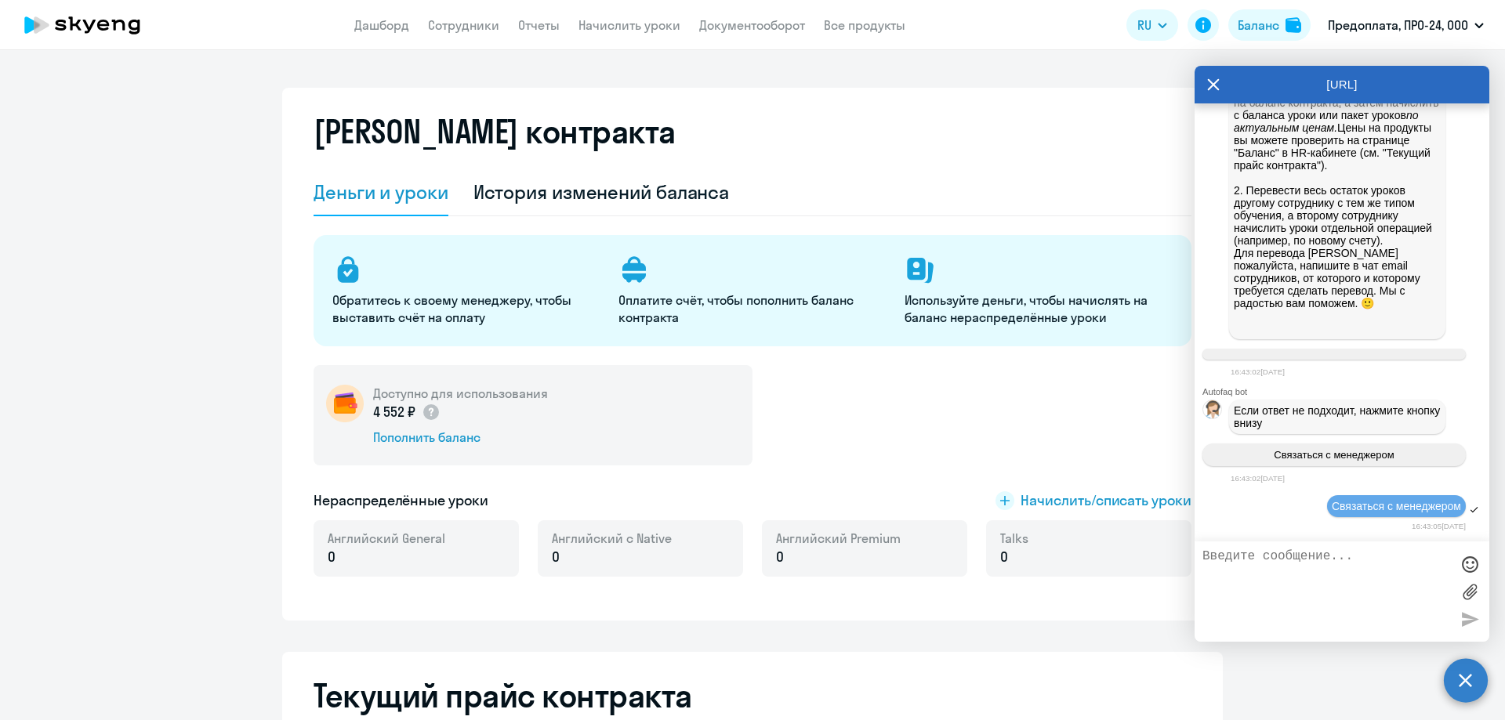
scroll to position [705, 0]
click at [1250, 563] on textarea at bounding box center [1326, 591] width 248 height 85
click at [1335, 560] on textarea at bounding box center [1326, 591] width 248 height 85
click at [1350, 571] on textarea "Здравствуйте. 05.09.2025 оплатили 2 счета" at bounding box center [1326, 591] width 248 height 85
paste textarea "Платежное поручение №289 от 05.09.2025"
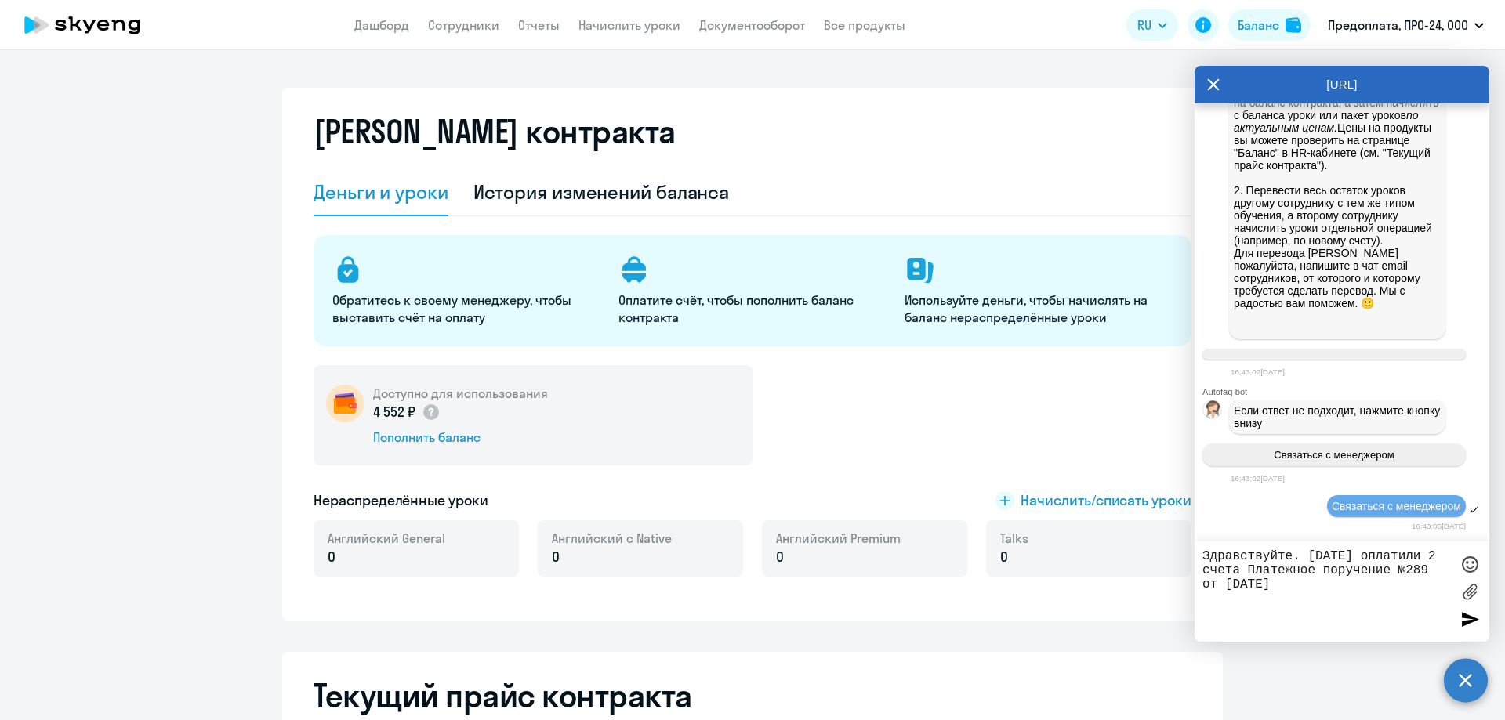
click at [1324, 571] on textarea "Здравствуйте. 05.09.2025 оплатили 2 счета Платежное поручение №289 от 05.09.2025" at bounding box center [1326, 591] width 248 height 85
click at [1344, 569] on textarea "Здравствуйте. 05.09.2025 оплатили 2 счета: Платежное поручение №289 от 05.09.20…" at bounding box center [1326, 591] width 248 height 85
paste textarea "чет на оплату № 11459 от 05 сентября 2025 г"
click at [1376, 571] on textarea "Здравствуйте. 05.09.2025 оплатили 2 счета: Счет на оплату № 11459 от 05 сентябр…" at bounding box center [1326, 591] width 248 height 85
click at [1347, 571] on textarea "Здравствуйте. 05.09.2025 оплатили 2 счета: Счета на оплату № 11459 от 05 сентяб…" at bounding box center [1326, 591] width 248 height 85
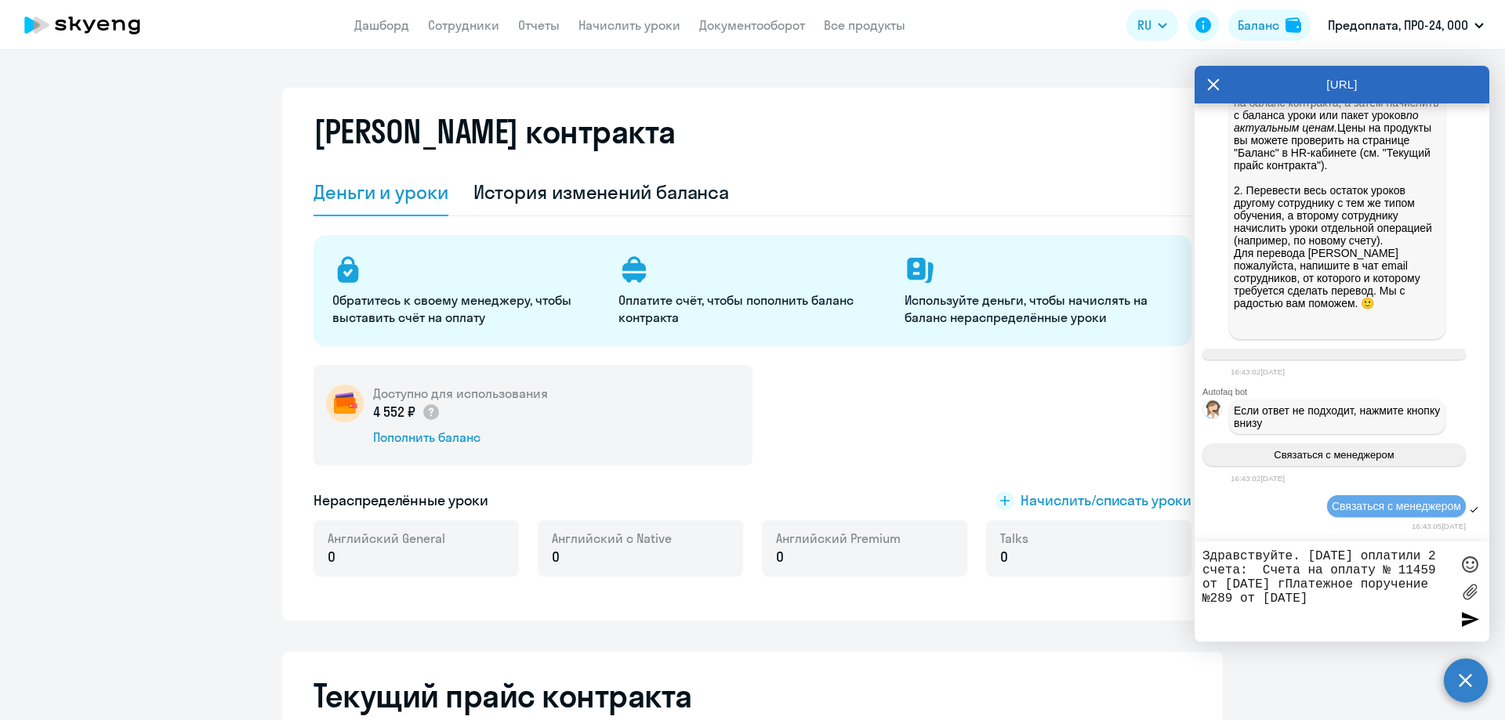
click at [1343, 569] on textarea "Здравствуйте. 05.09.2025 оплатили 2 счета: Счета на оплату № 11459 от 05 сентяб…" at bounding box center [1326, 591] width 248 height 85
drag, startPoint x: 1343, startPoint y: 569, endPoint x: 1240, endPoint y: 585, distance: 104.6
click at [1240, 585] on textarea "Здравствуйте. 05.09.2025 оплатили 2 счета: Счета на оплату № 11459 от 05 сентяб…" at bounding box center [1326, 591] width 248 height 85
click at [1315, 584] on textarea "Здравствуйте. 05.09.2025 оплатили 2 счета: № 11459 от 05 сентября 2025 гПлатежн…" at bounding box center [1326, 591] width 248 height 85
click at [1337, 584] on textarea "Здравствуйте. 05.09.2025 оплатили 2 счета: № 11459 от 05 сентября 2025 г, Плате…" at bounding box center [1326, 591] width 248 height 85
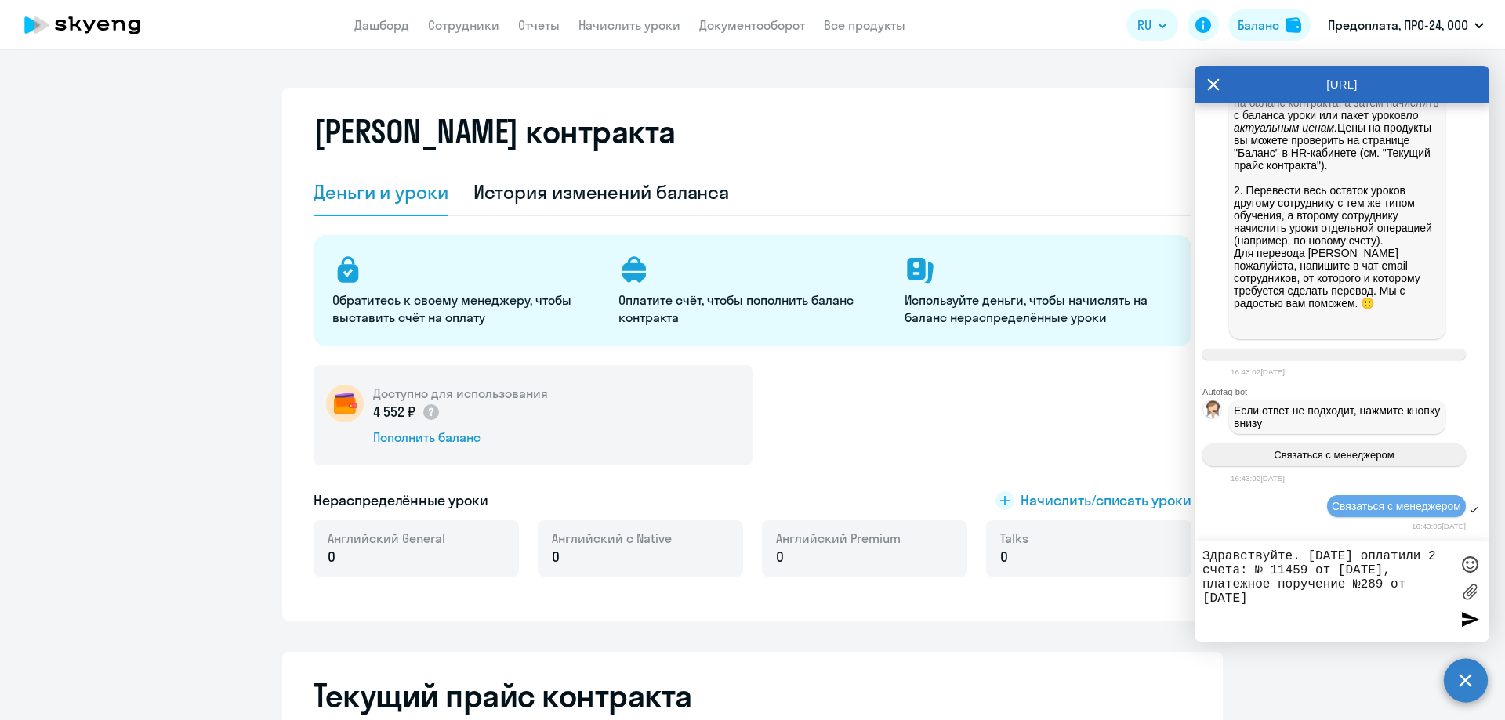
click at [1307, 596] on textarea "Здравствуйте. 05.09.2025 оплатили 2 счета: № 11459 от 05 сентября 2025 г, плате…" at bounding box center [1326, 591] width 248 height 85
click at [1395, 567] on textarea "Здравствуйте. 05.09.2025 оплатили 2 счета: № 11459 от 05 сентября 2025 г, плате…" at bounding box center [1326, 591] width 248 height 85
paste textarea "№ 11460"
click at [1390, 596] on textarea "Здравствуйте. 05.09.2025 оплатили 2 счета: № 11459 и № 11460 от 05 сентября 202…" at bounding box center [1326, 591] width 248 height 85
paste textarea "№290"
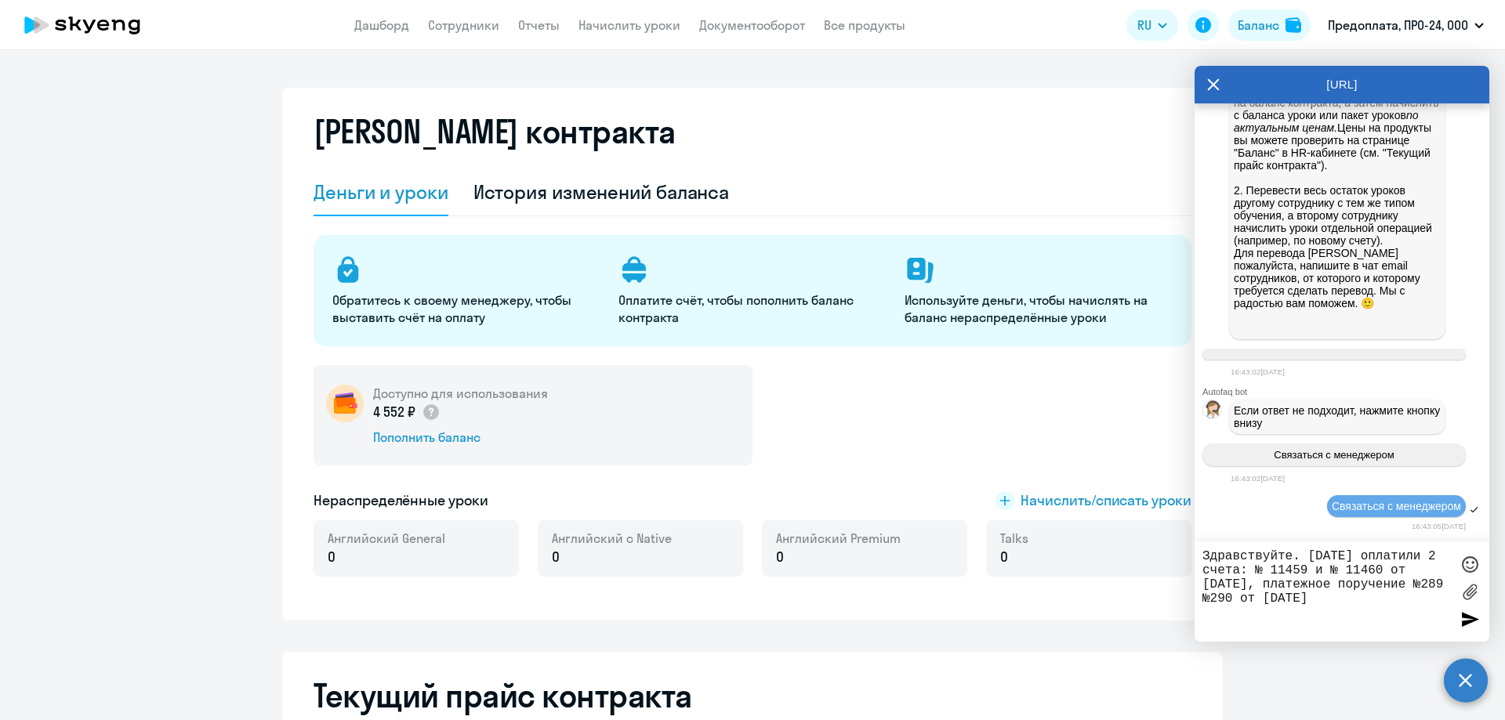
click at [1390, 597] on textarea "Здравствуйте. 05.09.2025 оплатили 2 счета: № 11459 и № 11460 от 05 сентября 202…" at bounding box center [1326, 591] width 248 height 85
click at [1324, 618] on textarea "Здравствуйте. 05.09.2025 оплатили 2 счета: № 11459 и № 11460 от 05 сентября 202…" at bounding box center [1326, 591] width 248 height 85
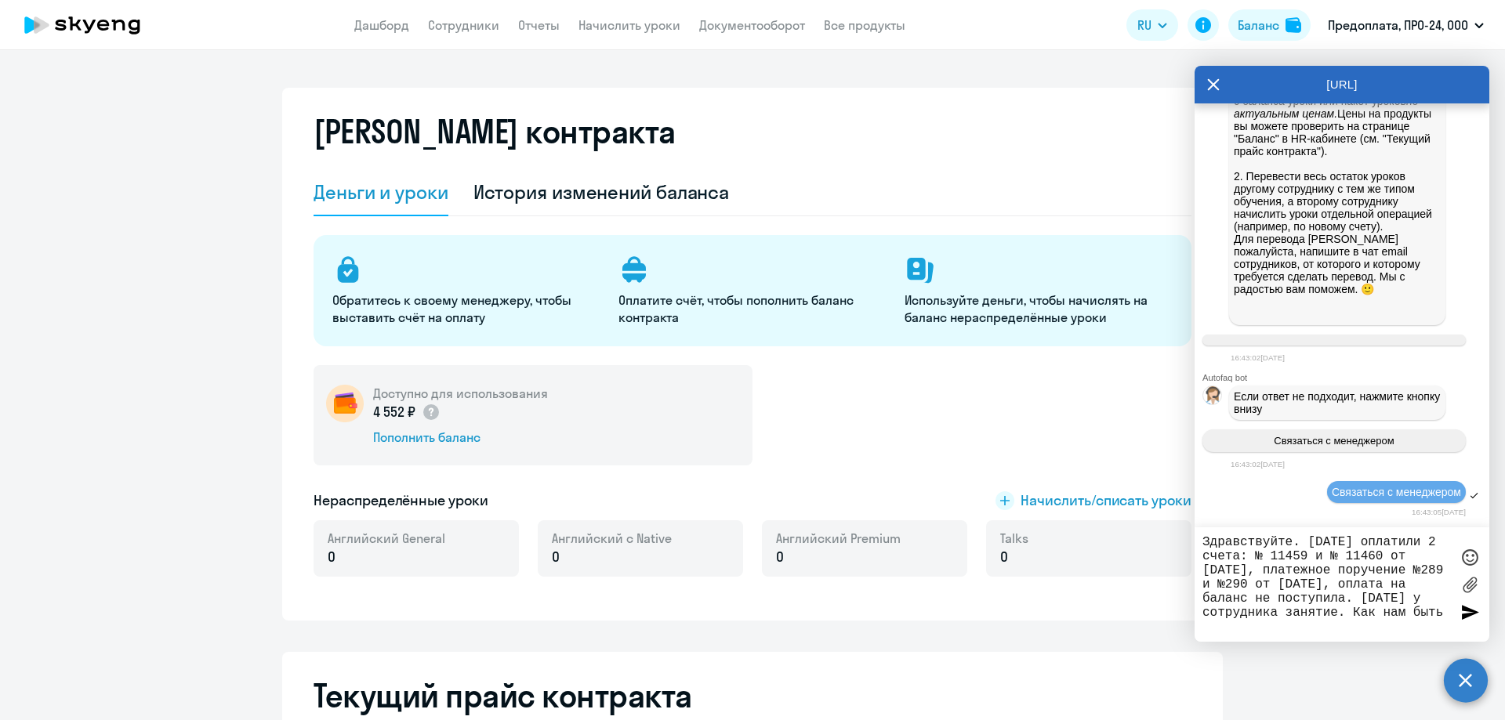
type textarea "Здравствуйте. [DATE] оплатили 2 счета: № 11459 и № 11460 от [DATE], платежное п…"
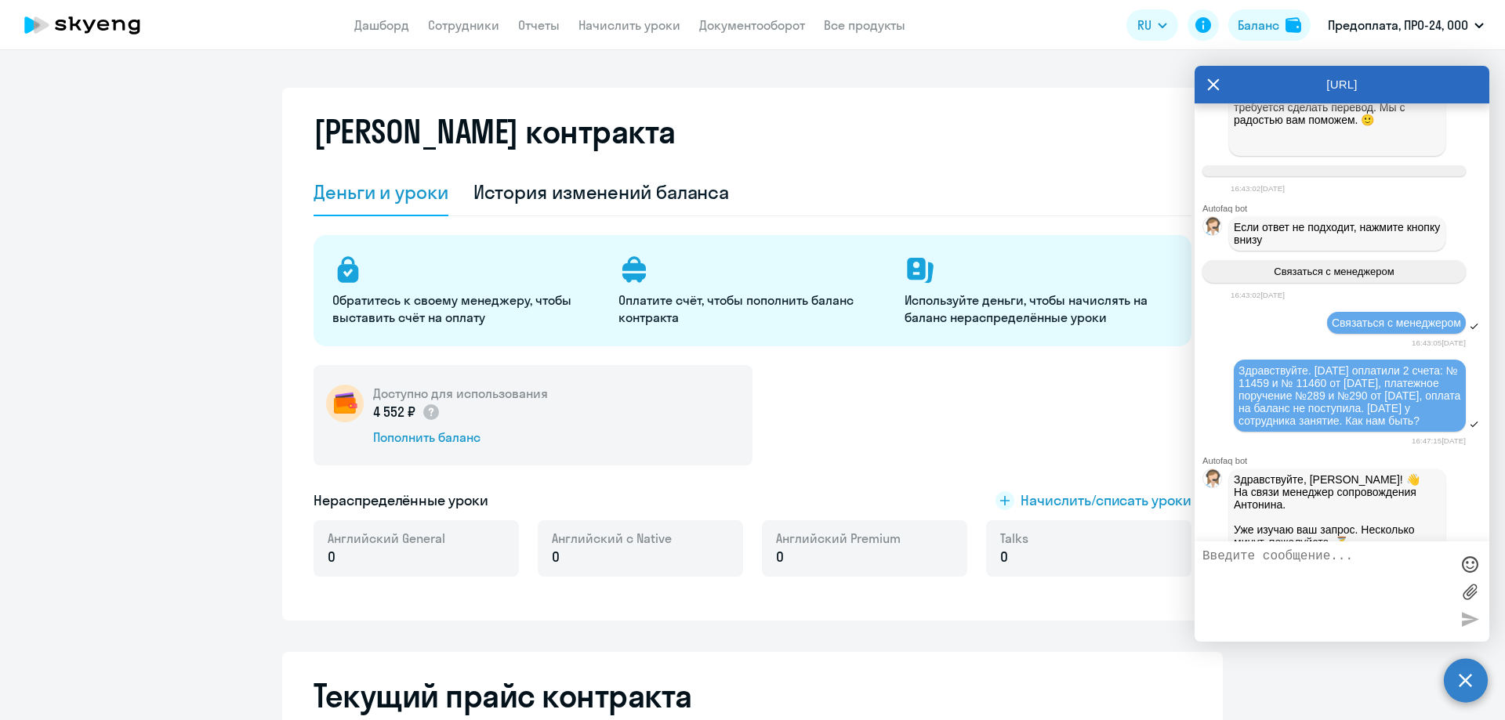
scroll to position [1100, 0]
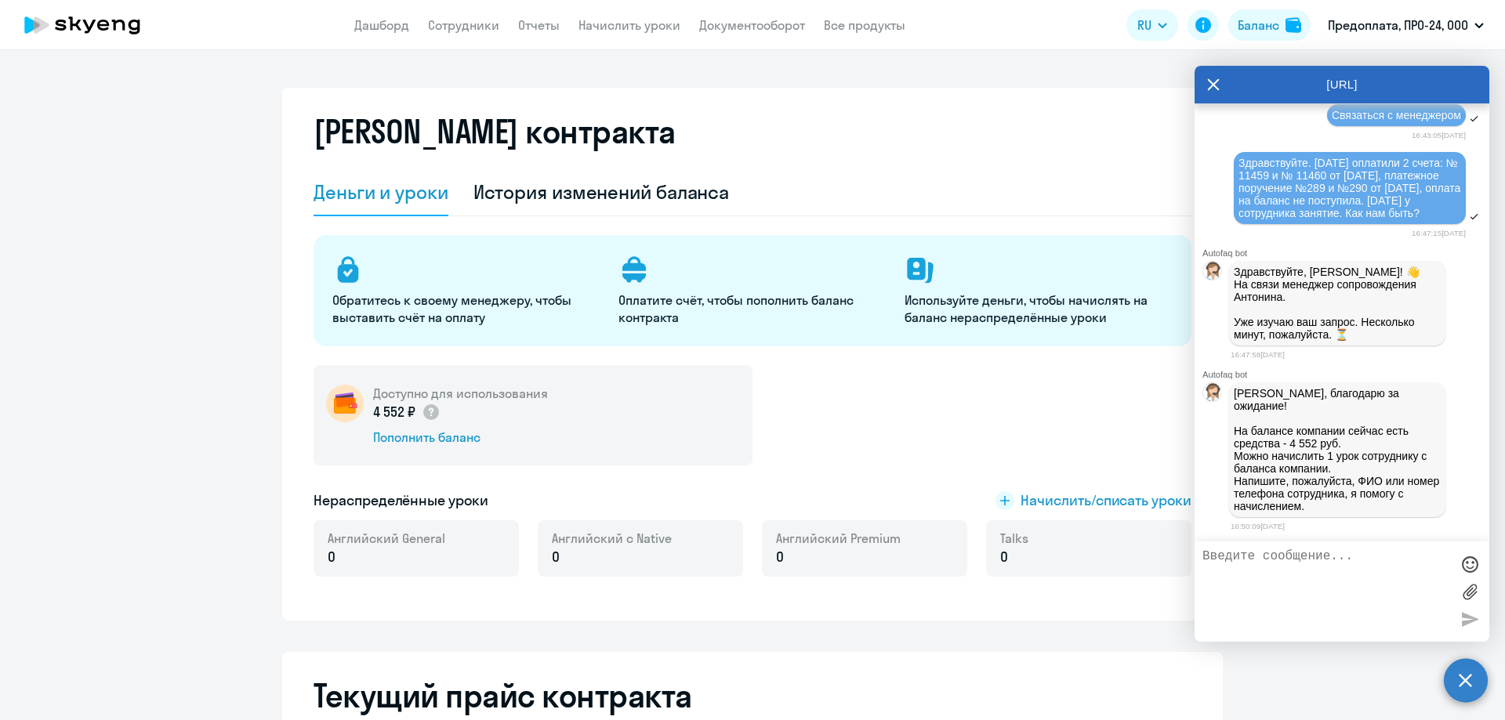
click at [1245, 554] on textarea at bounding box center [1326, 591] width 248 height 85
type textarea "[PERSON_NAME] [PHONE_NUMBER]"
click at [1469, 615] on div at bounding box center [1470, 619] width 24 height 24
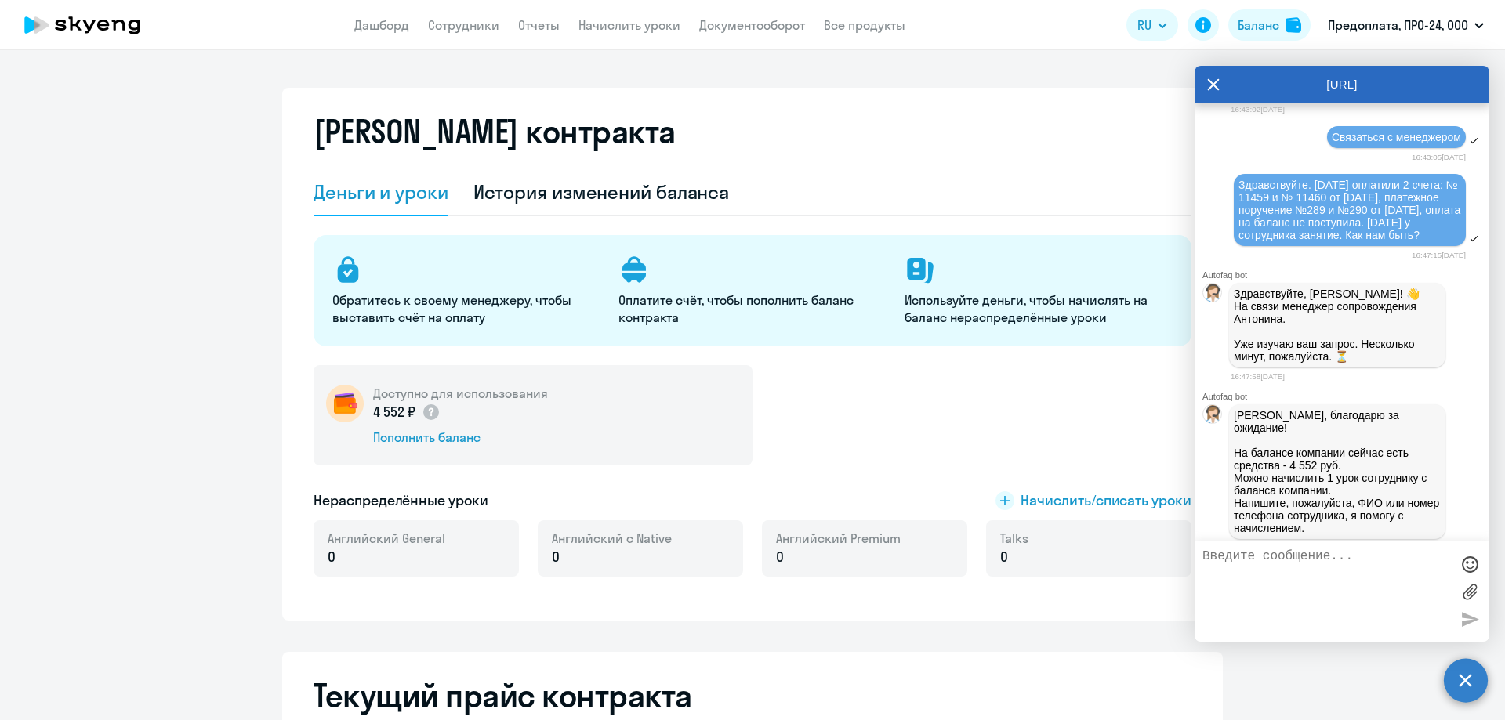
scroll to position [1148, 0]
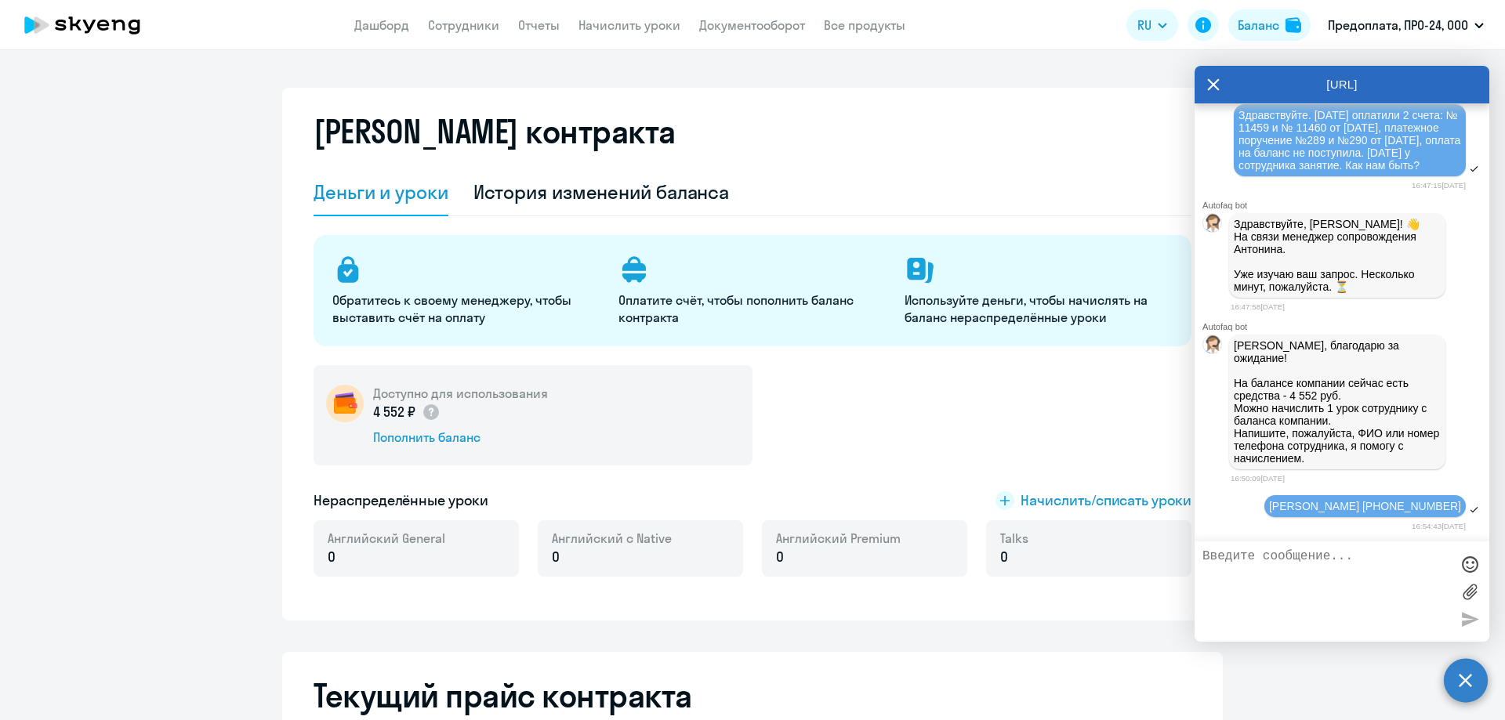
click at [1043, 101] on div "Баланс контракта Деньги и уроки История изменений баланса Обратитесь к своему м…" at bounding box center [752, 354] width 941 height 533
click at [1213, 80] on icon at bounding box center [1213, 85] width 13 height 38
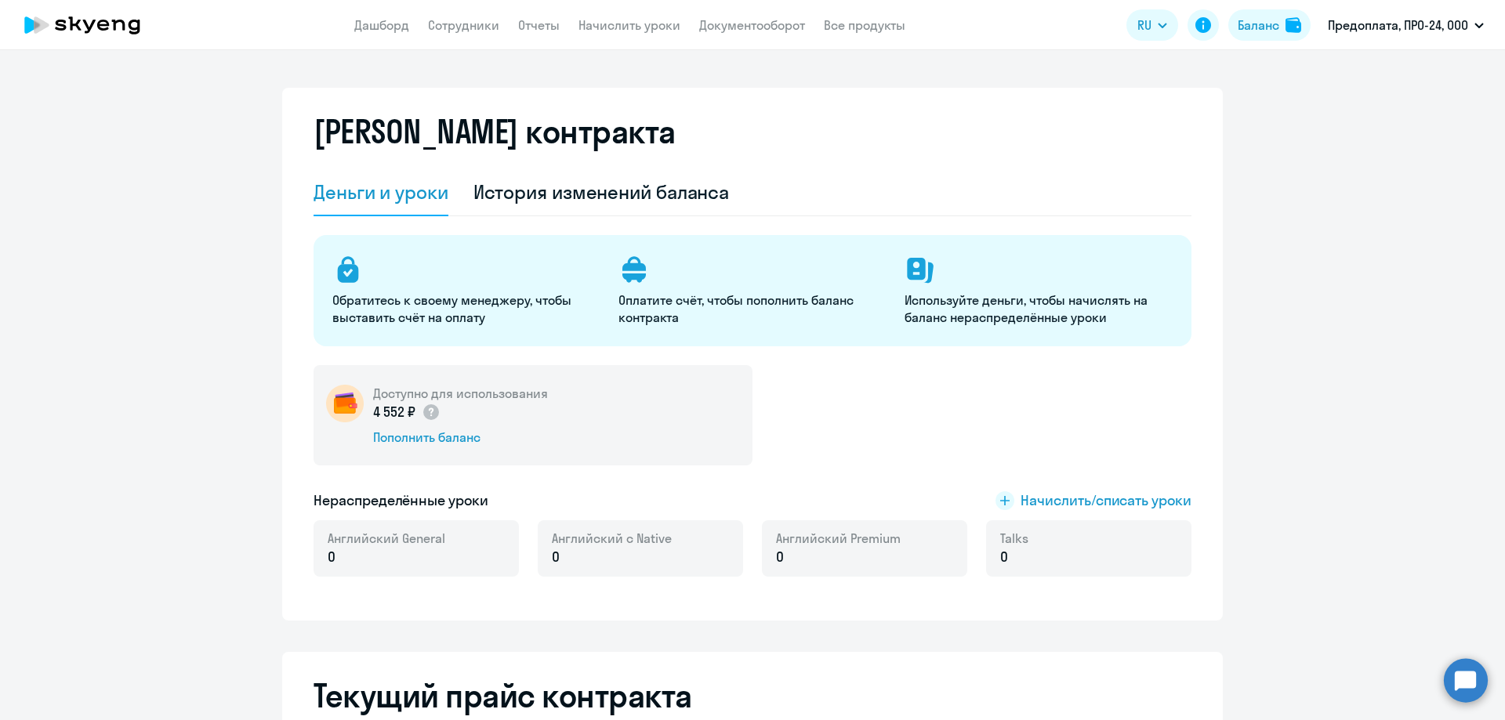
select select "english_adult_not_native_speaker"
click at [437, 16] on app-menu-item-link "Сотрудники" at bounding box center [463, 26] width 71 height 20
click at [450, 20] on link "Сотрудники" at bounding box center [463, 25] width 71 height 16
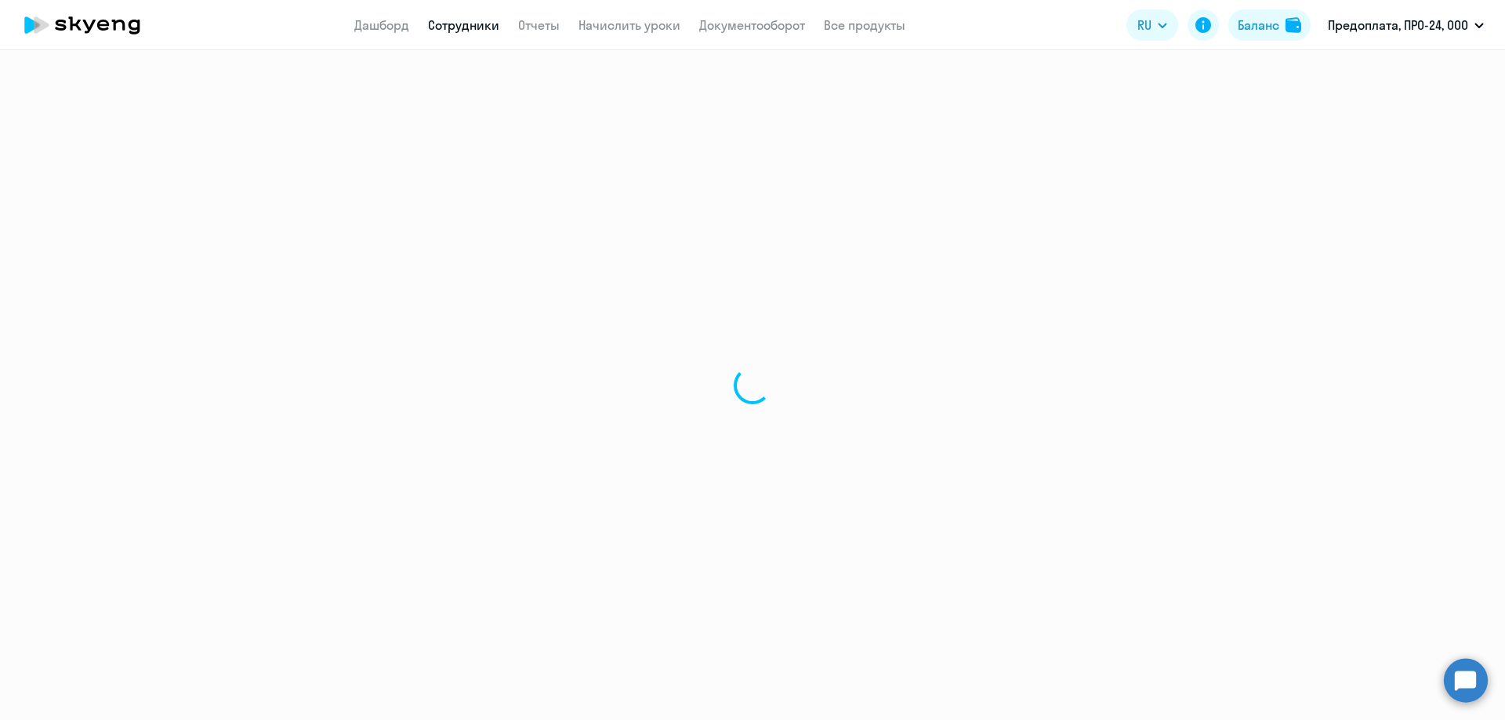
select select "30"
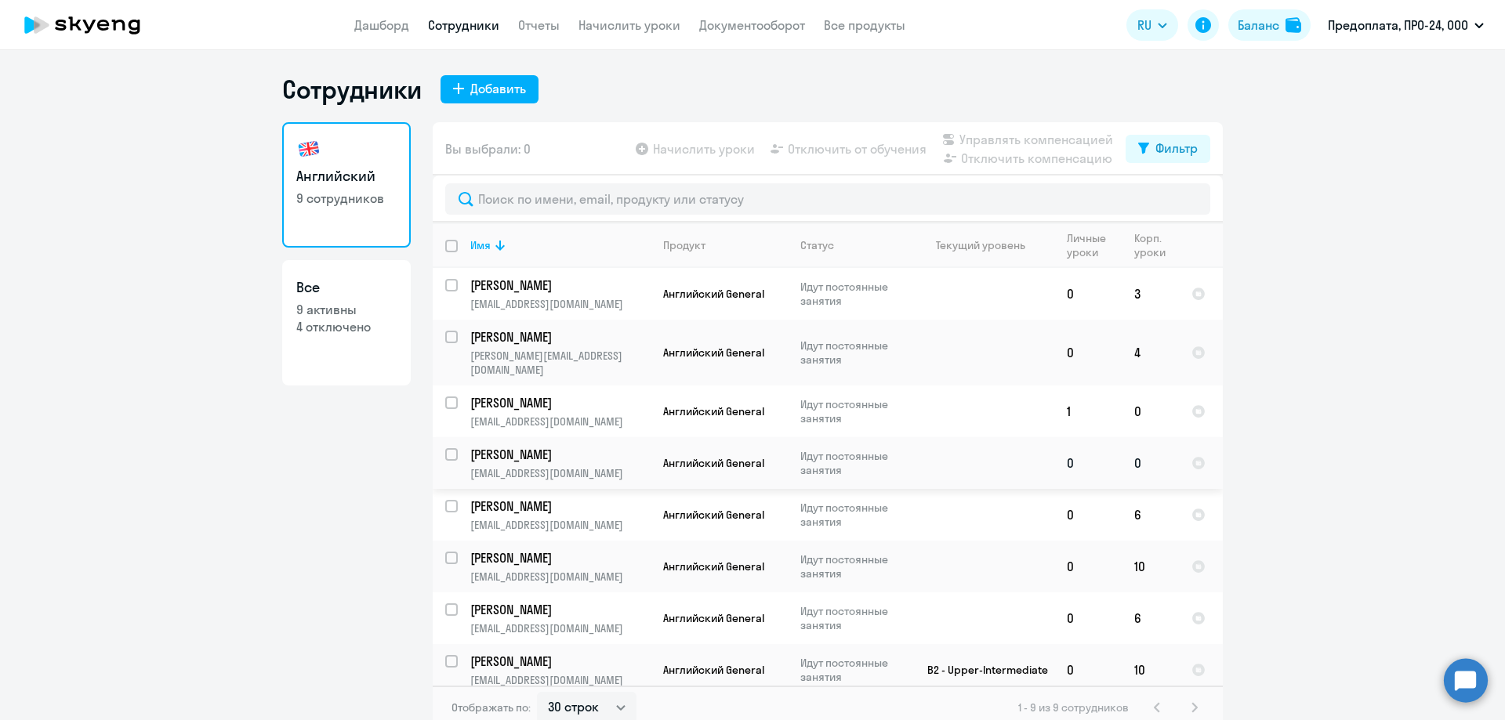
click at [595, 448] on p "[PERSON_NAME]" at bounding box center [558, 454] width 177 height 17
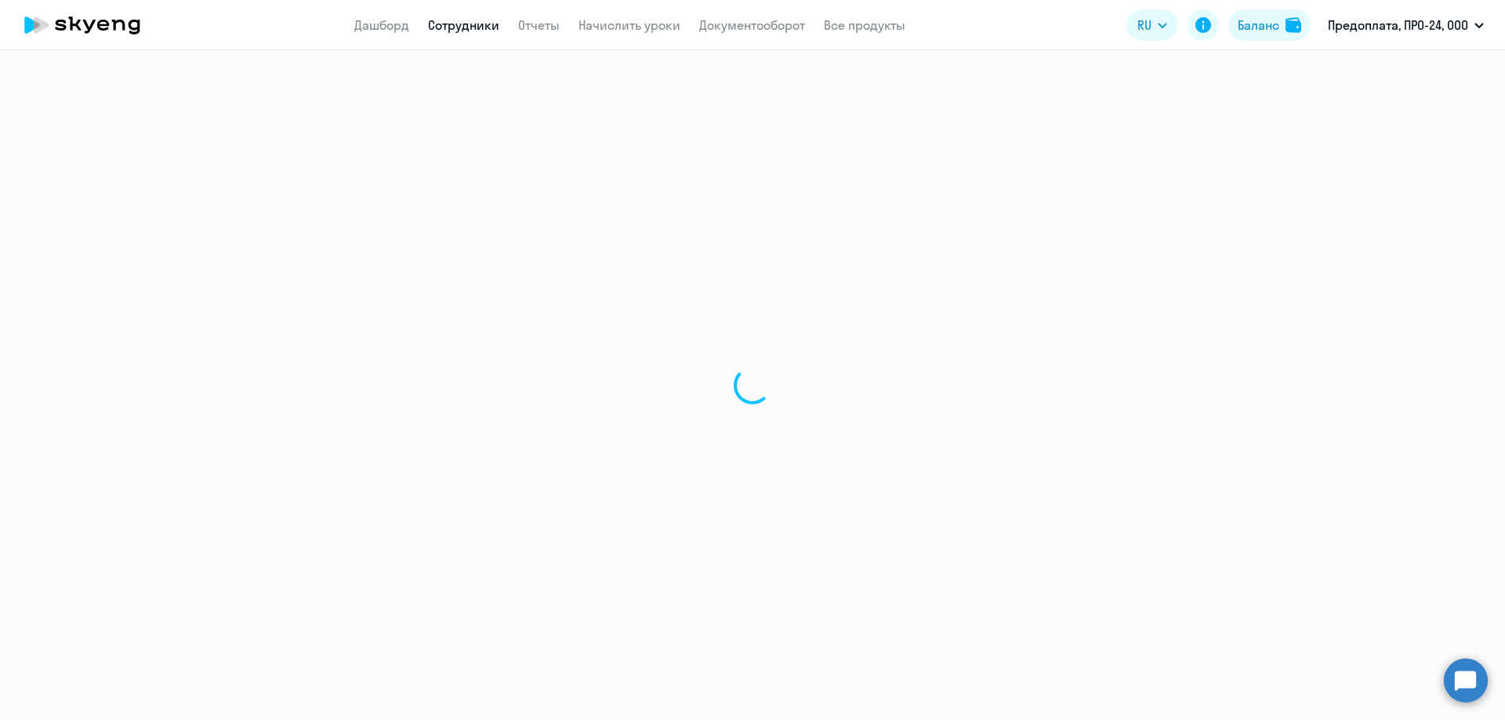
select select "english"
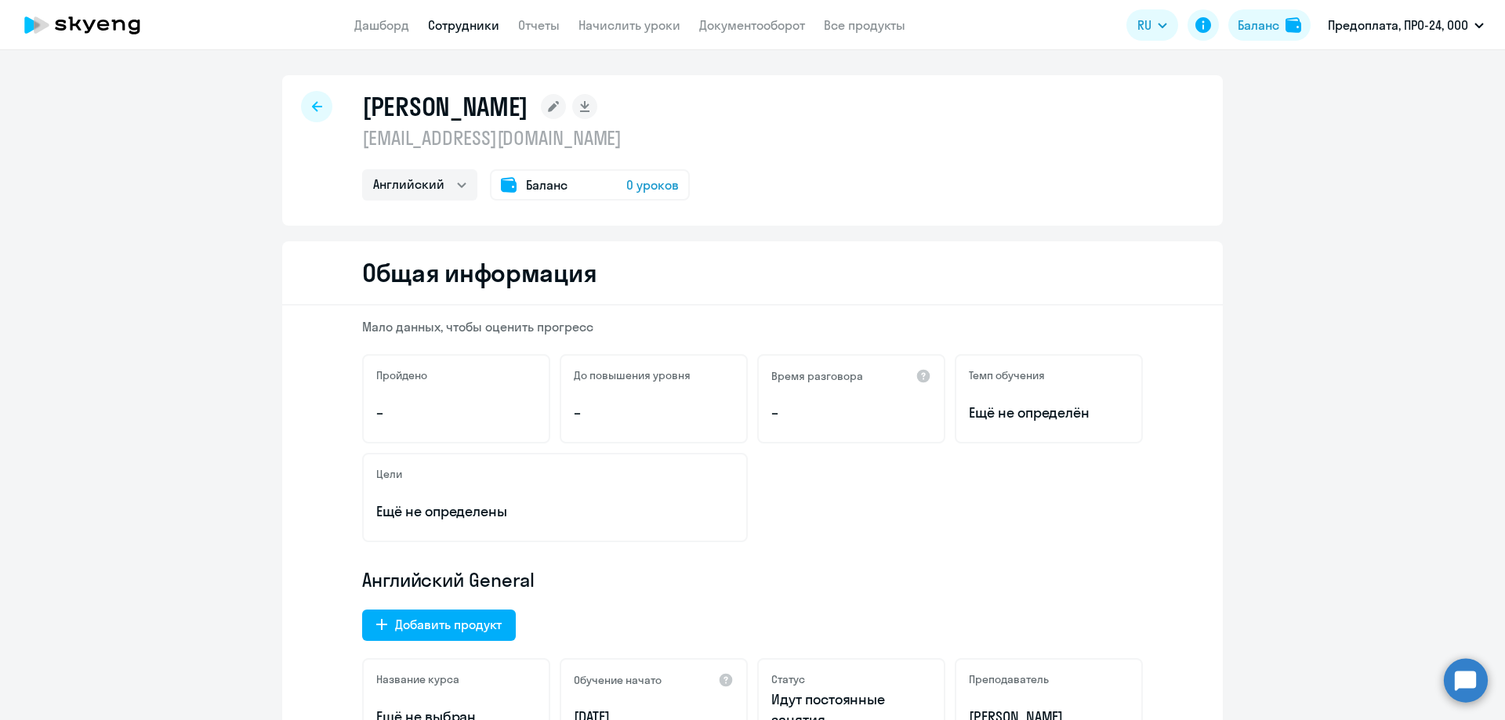
click at [633, 187] on span "0 уроков" at bounding box center [652, 185] width 53 height 19
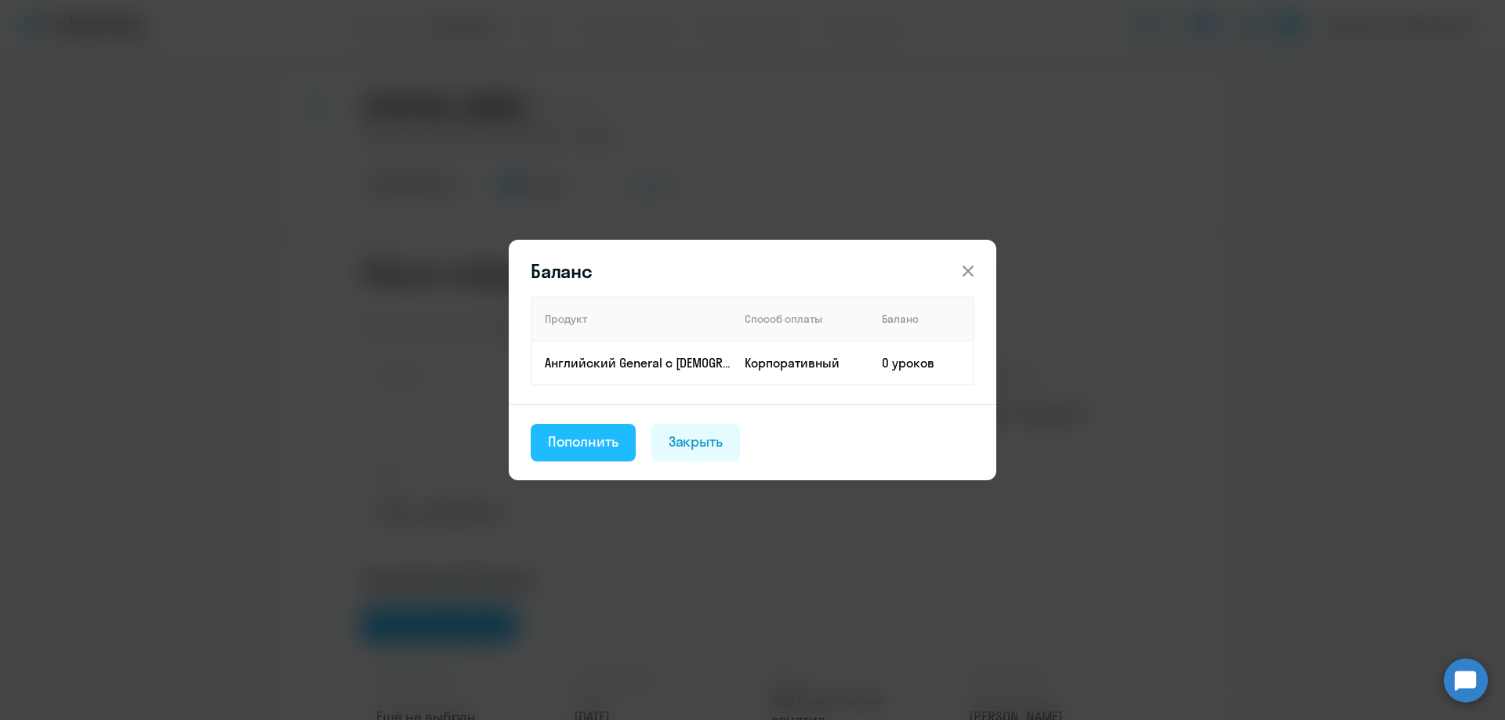
click at [569, 436] on div "Пополнить" at bounding box center [583, 442] width 71 height 20
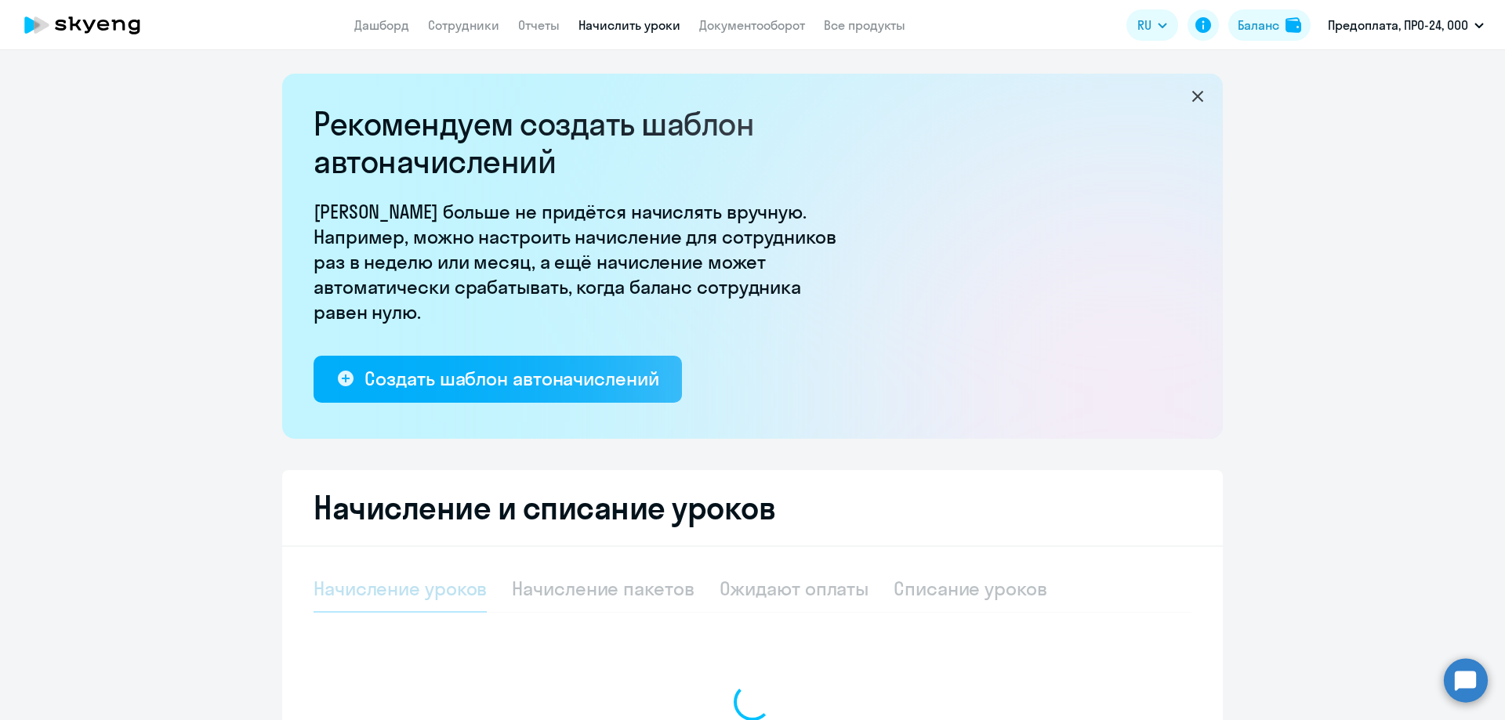
select select "10"
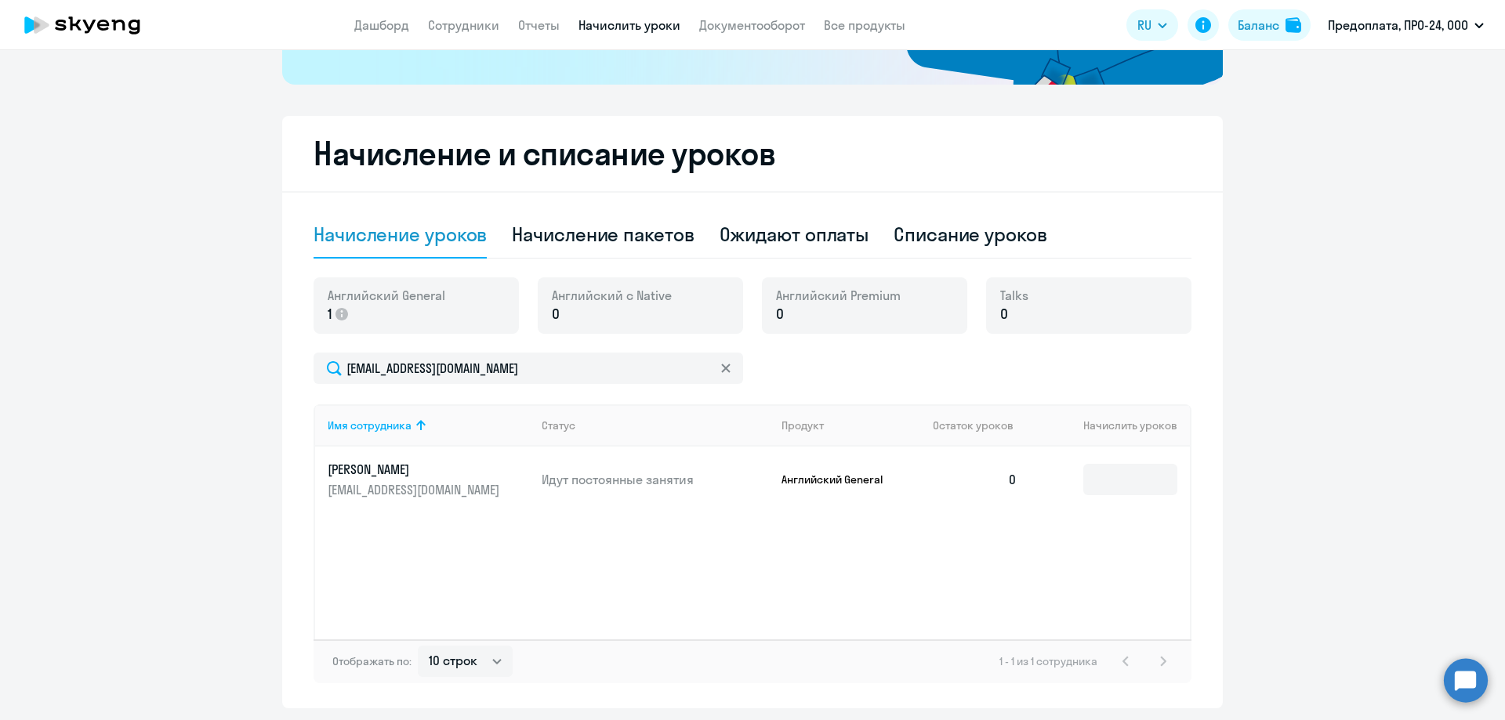
scroll to position [327, 0]
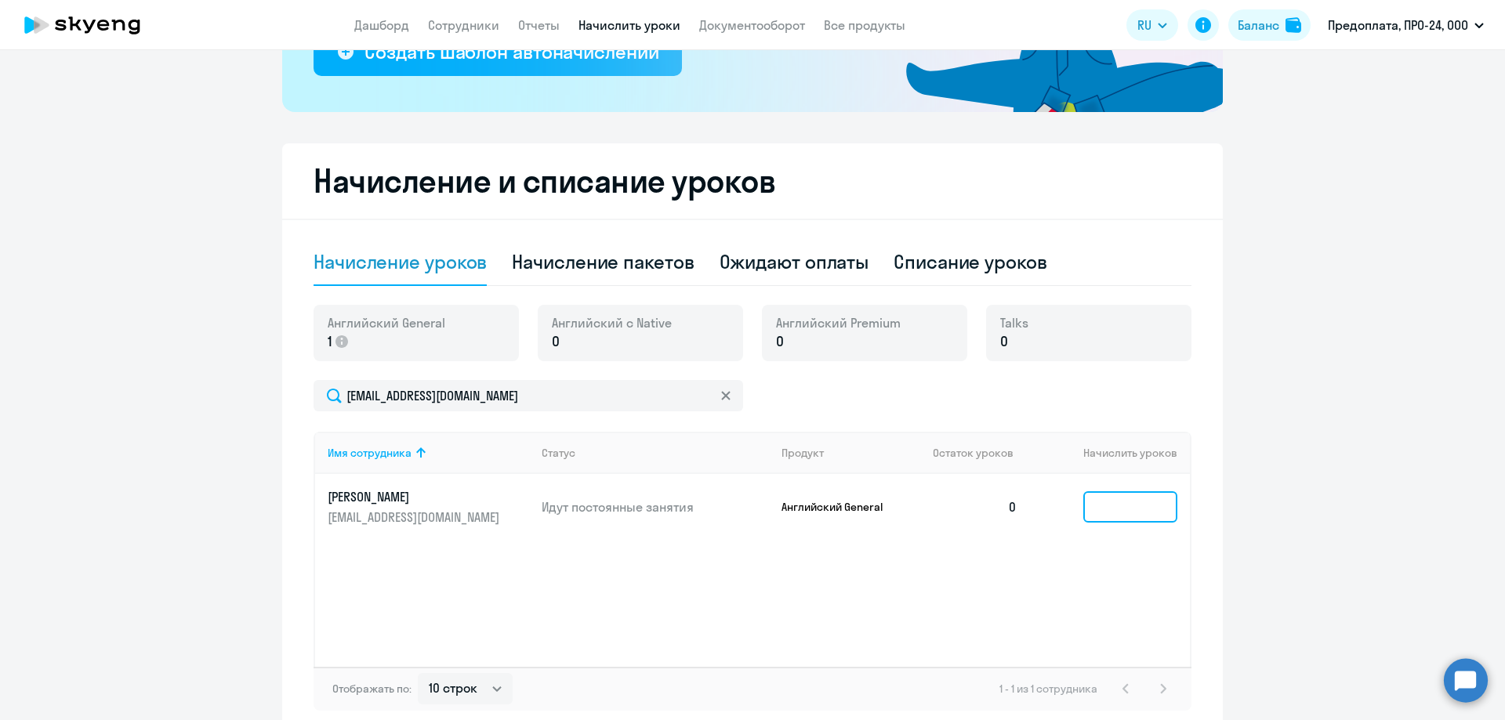
click at [1111, 506] on input at bounding box center [1130, 506] width 94 height 31
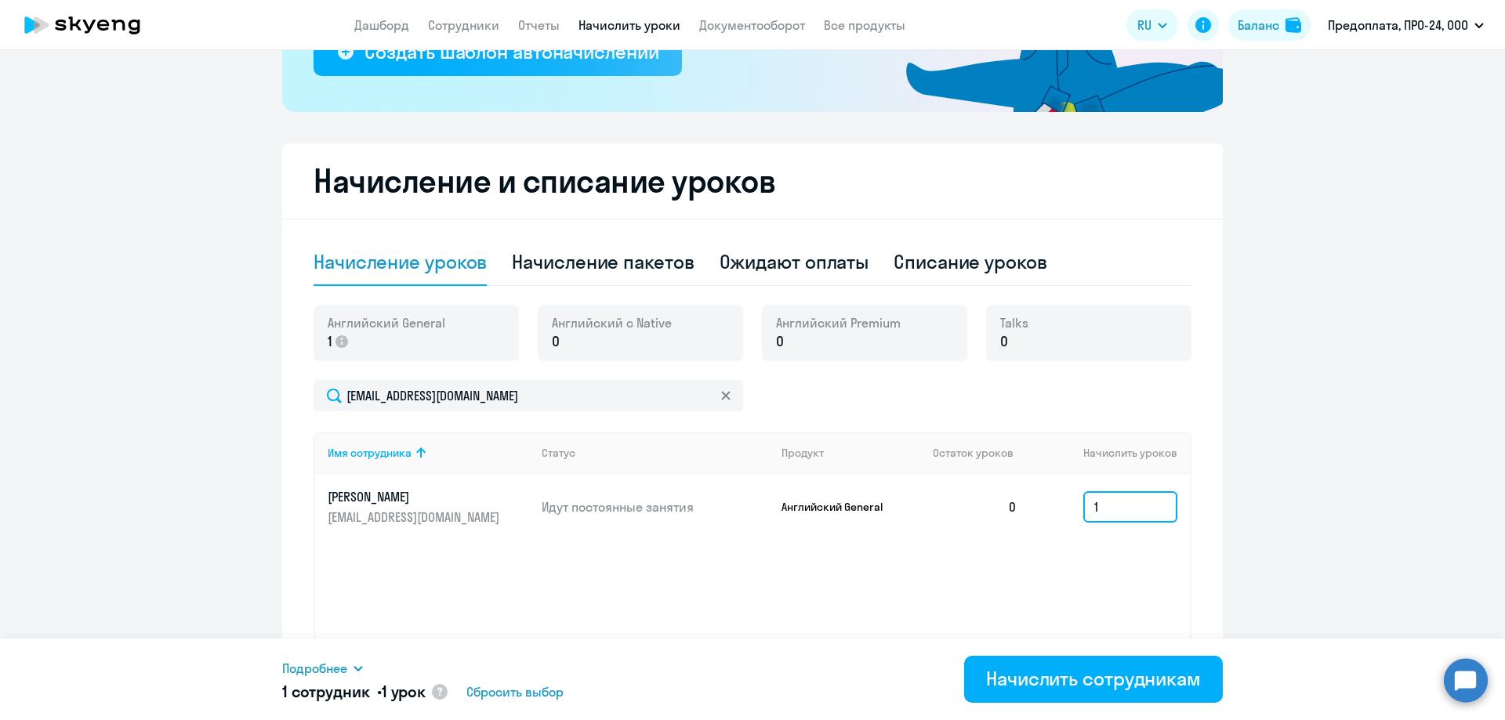
type input "1"
click at [1456, 679] on circle at bounding box center [1466, 680] width 44 height 44
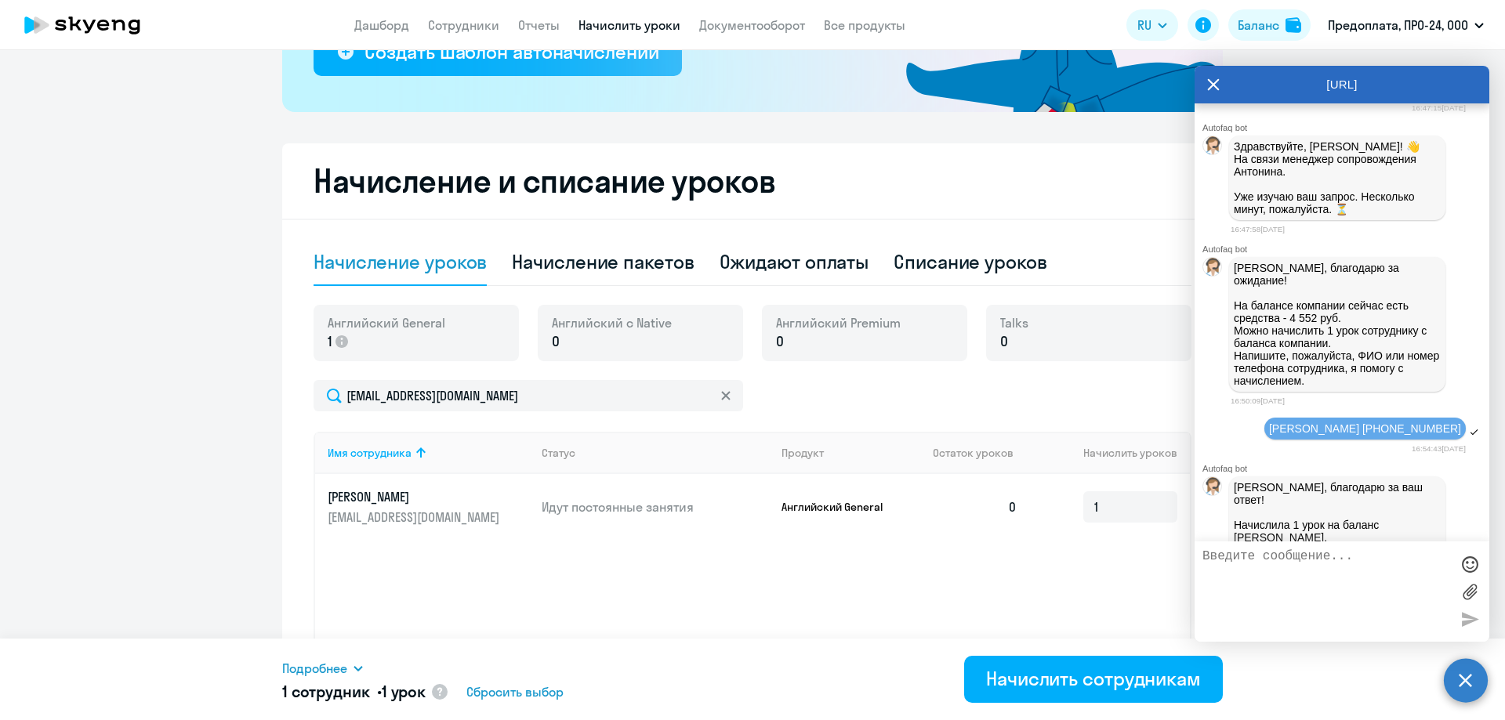
scroll to position [1257, 0]
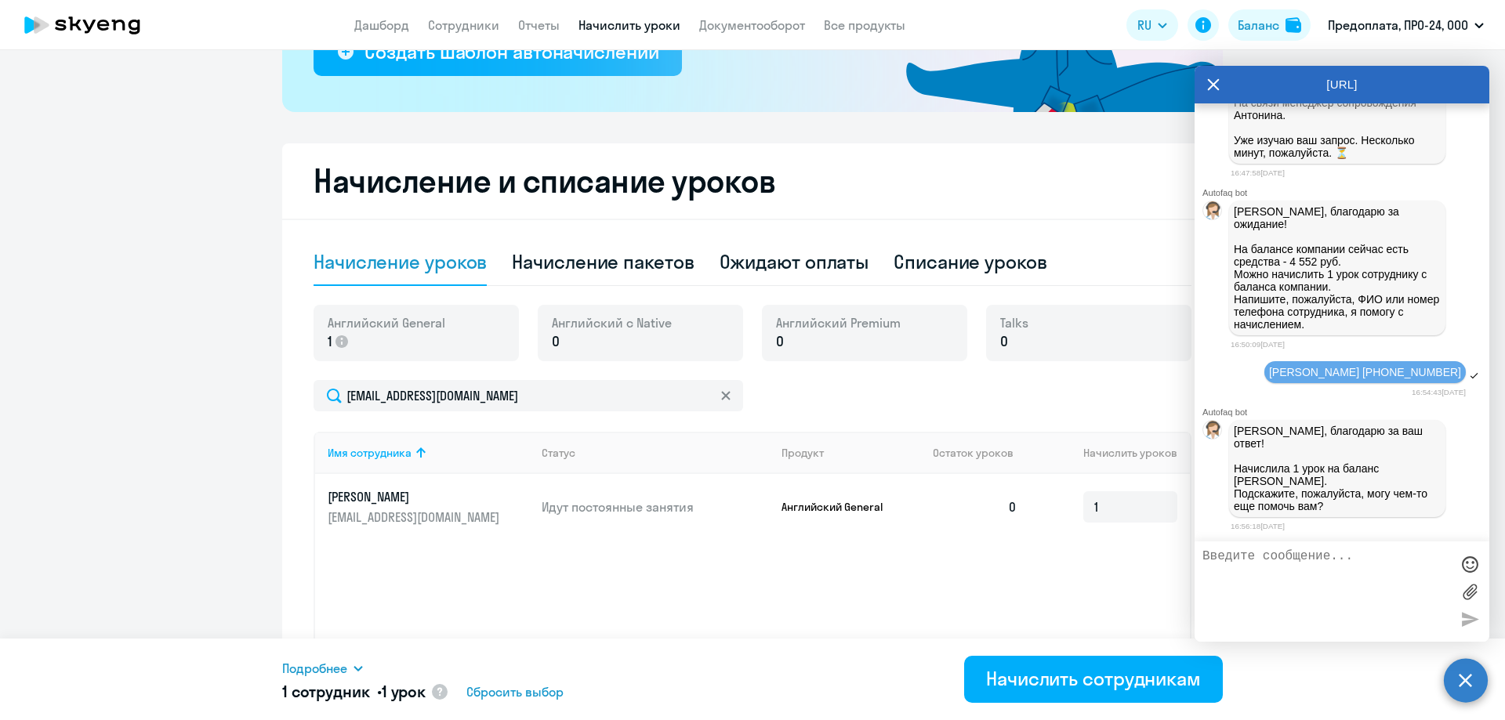
click at [1022, 579] on div "Имя сотрудника Статус Продукт Остаток уроков [PERSON_NAME] уроков [PERSON_NAME]…" at bounding box center [753, 549] width 878 height 235
drag, startPoint x: 1105, startPoint y: 509, endPoint x: 1049, endPoint y: 511, distance: 56.5
click at [1049, 511] on td "1" at bounding box center [1110, 507] width 160 height 66
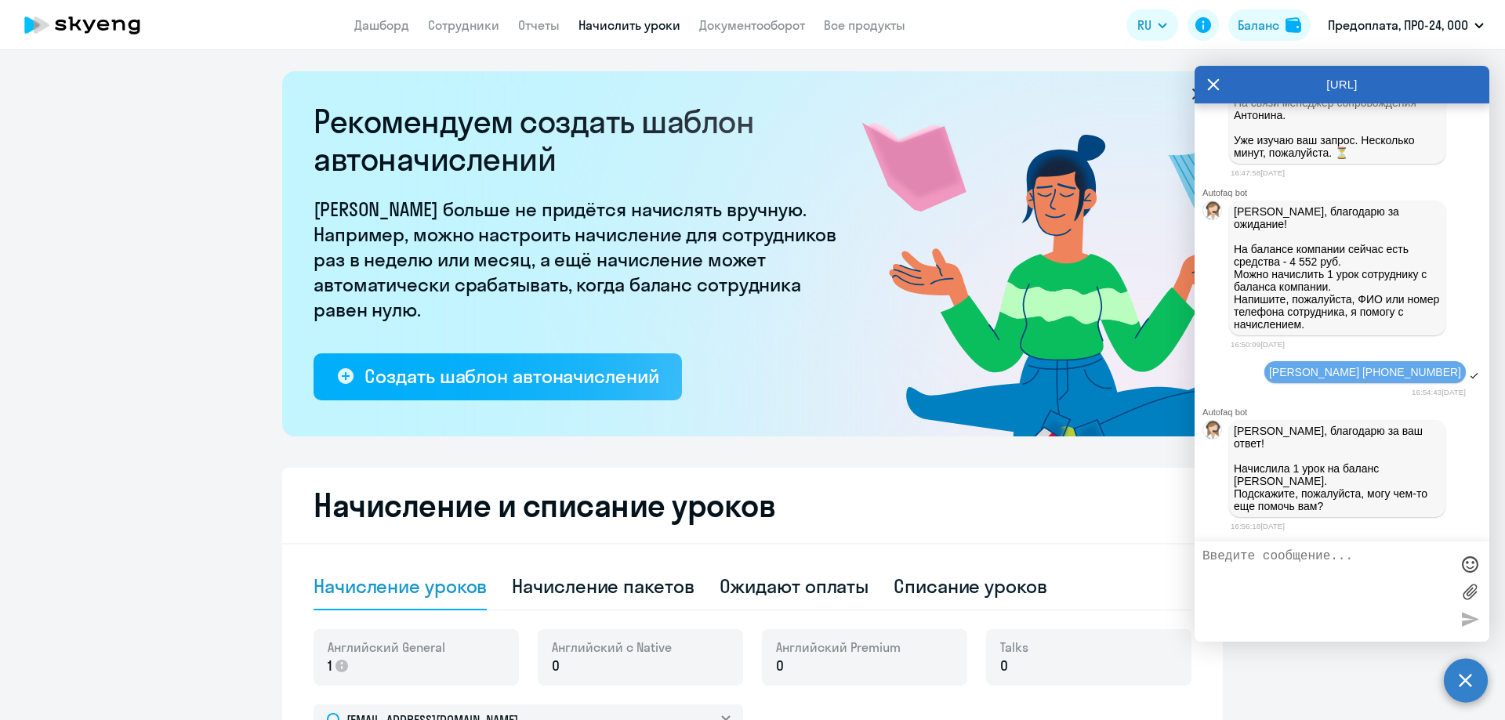
scroll to position [0, 0]
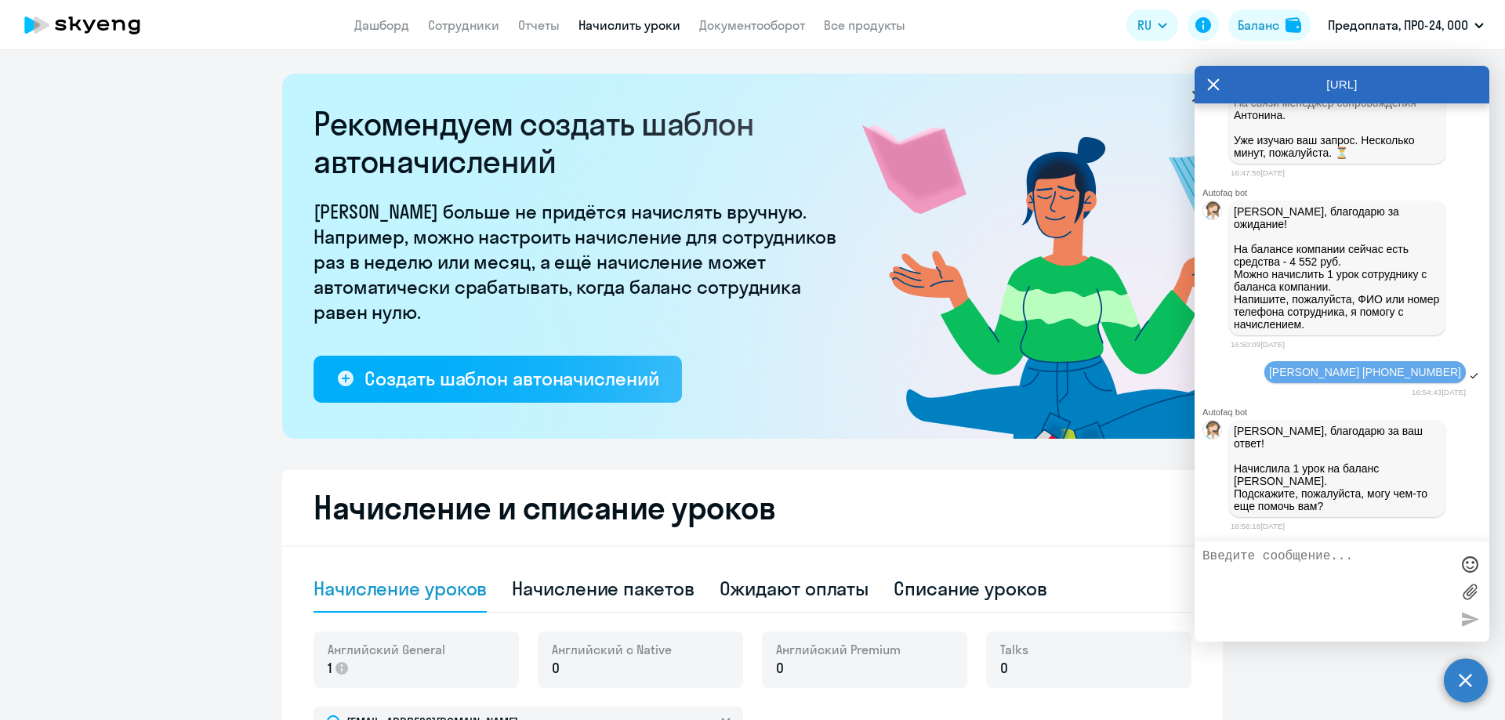
click at [1213, 81] on icon at bounding box center [1213, 85] width 13 height 38
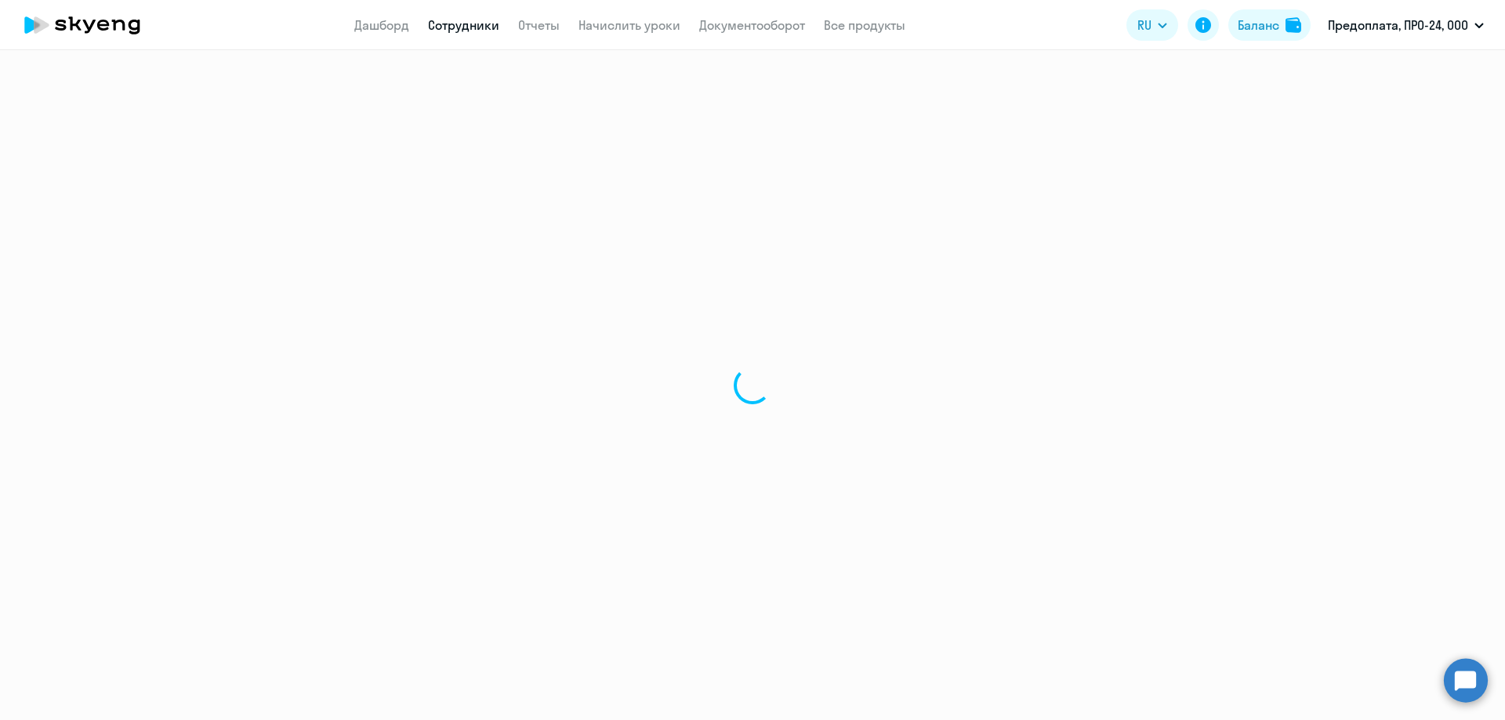
select select "english"
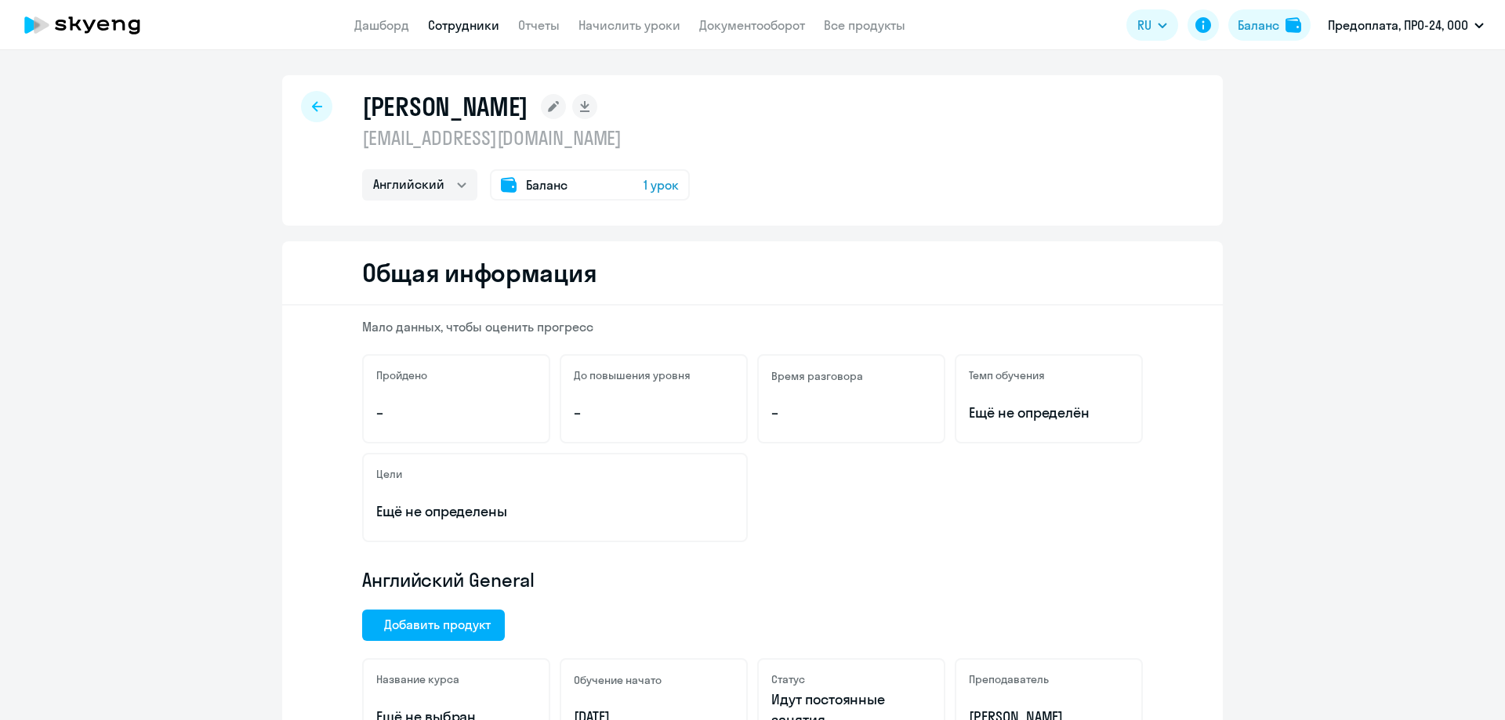
select select "english"
click at [312, 103] on icon at bounding box center [317, 106] width 10 height 11
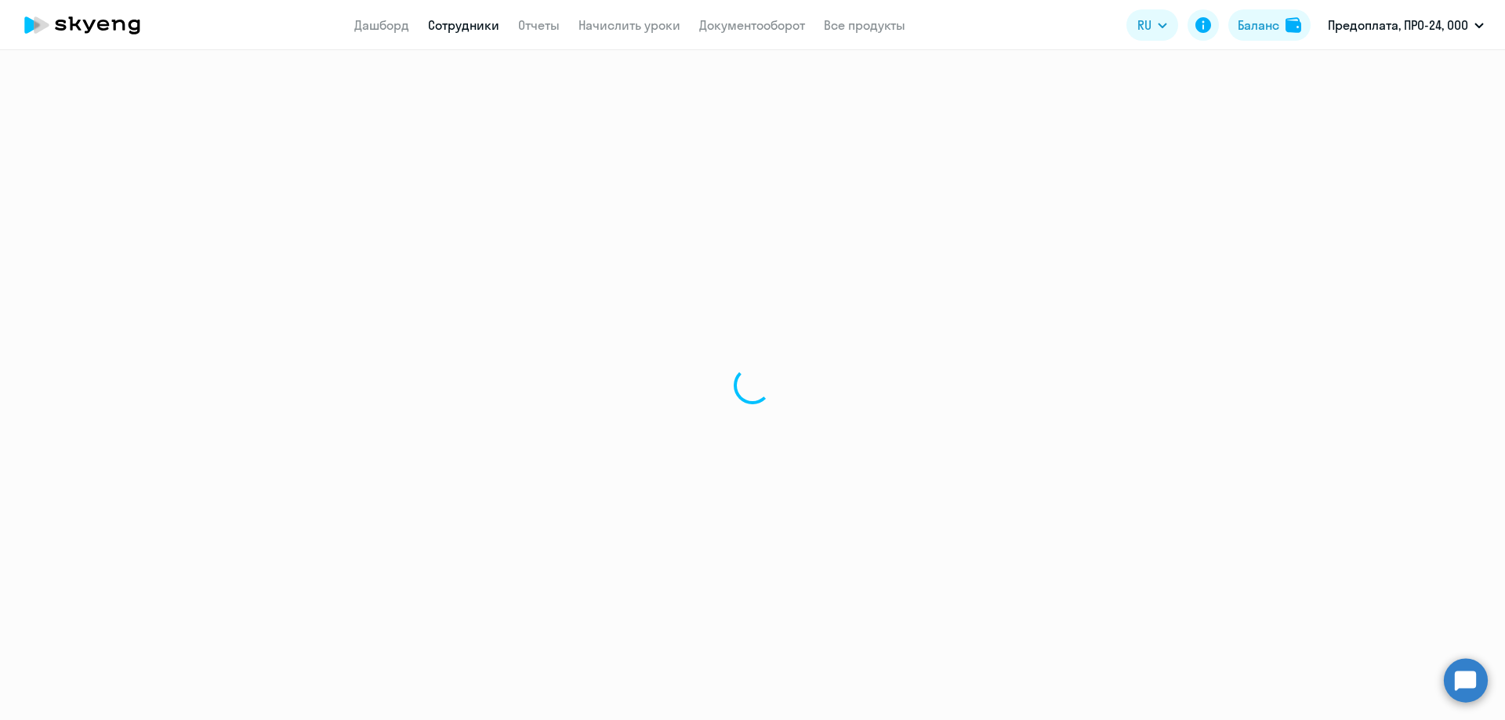
select select "30"
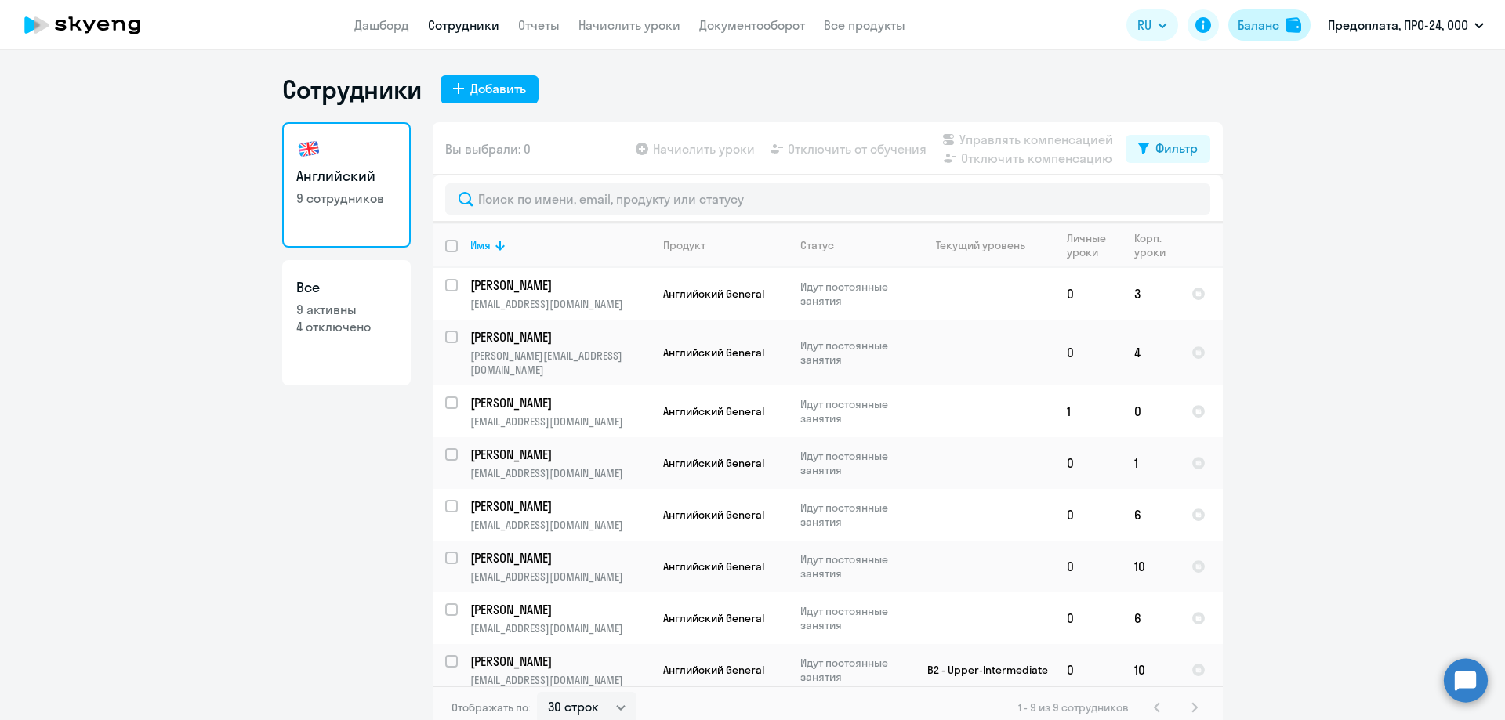
click at [1275, 20] on div "Баланс" at bounding box center [1259, 25] width 42 height 19
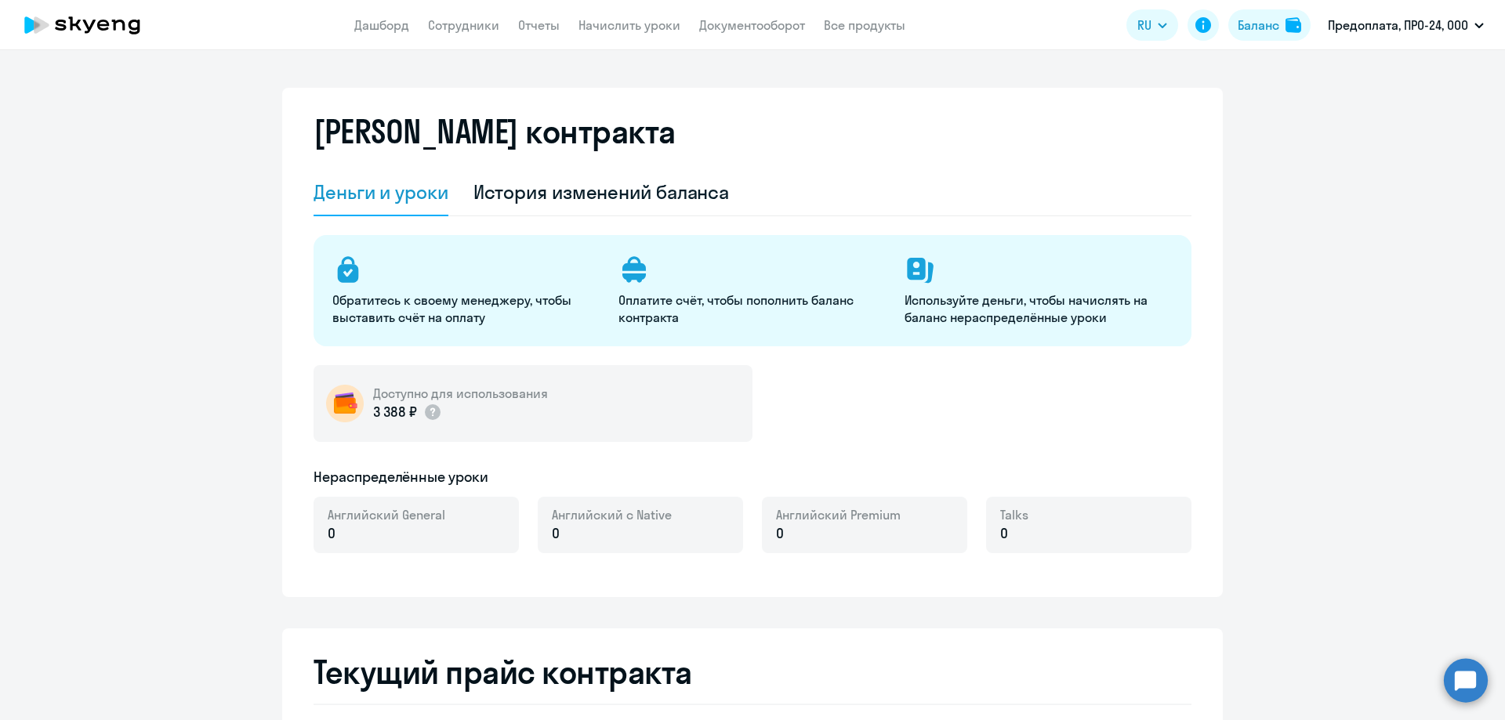
select select "english_adult_not_native_speaker"
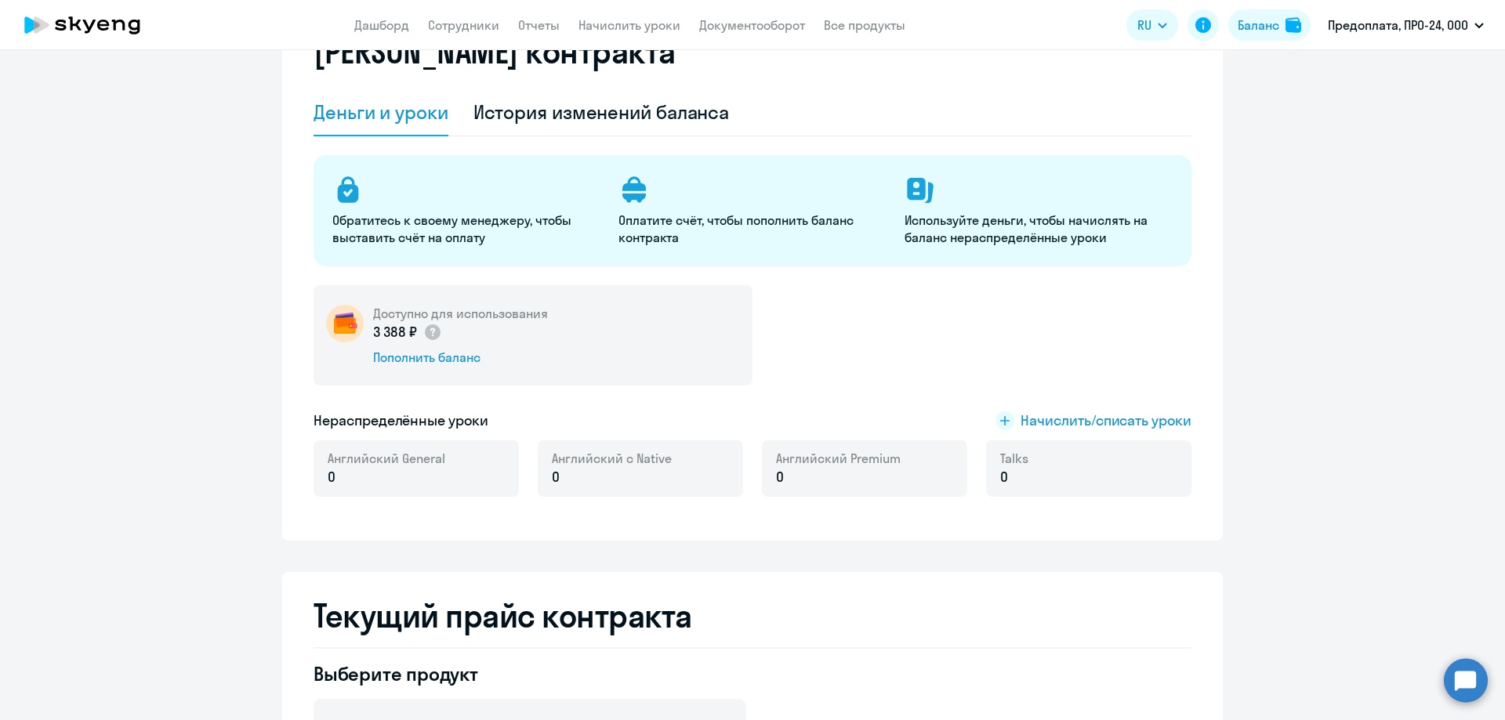
scroll to position [78, 0]
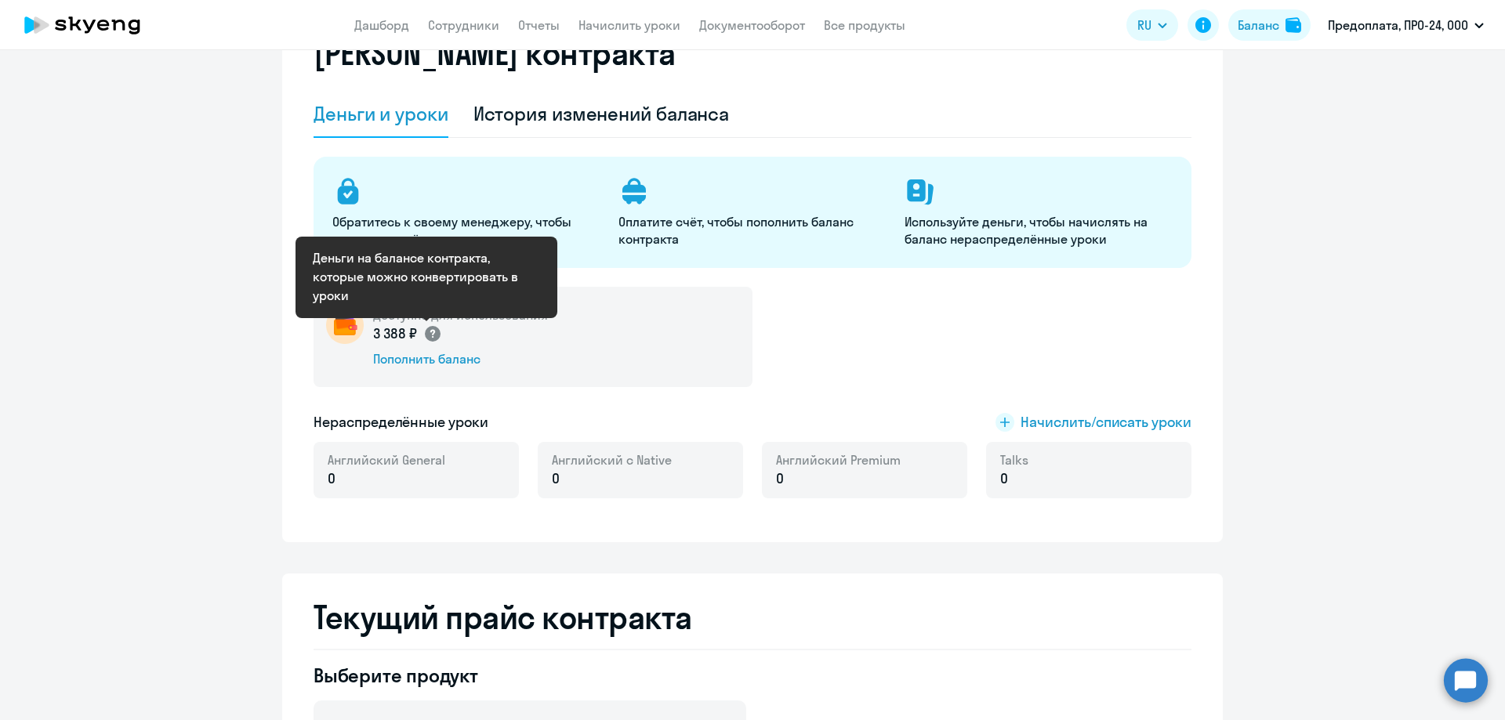
click at [430, 332] on icon at bounding box center [432, 334] width 5 height 9
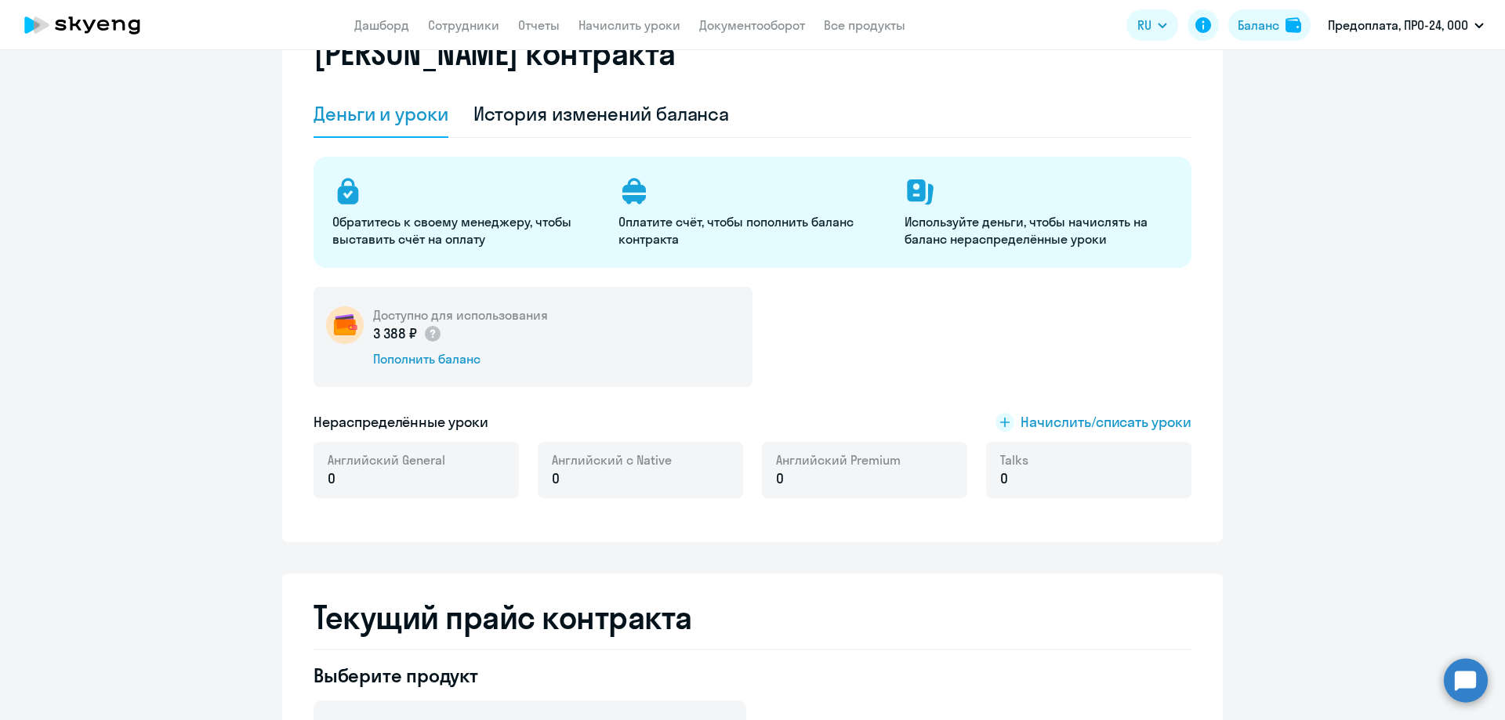
scroll to position [0, 0]
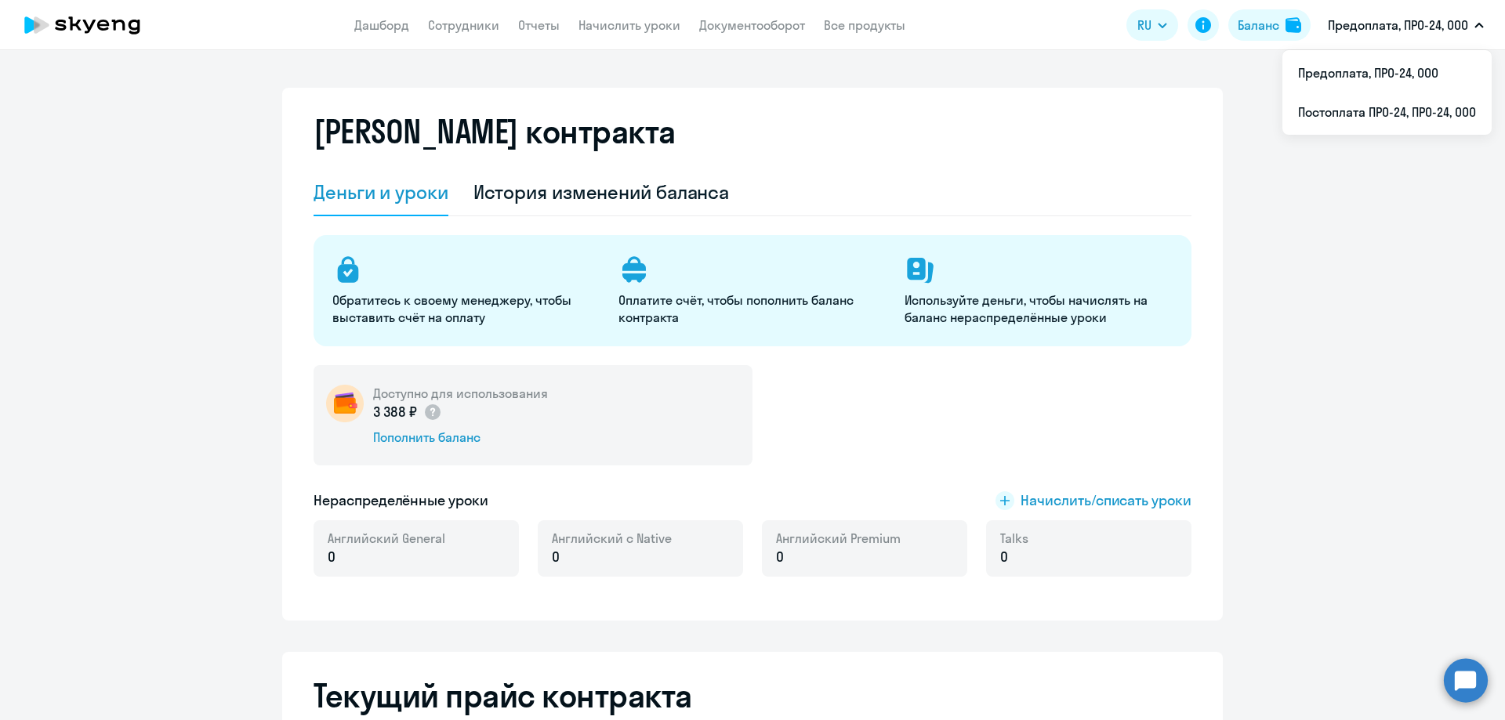
click at [1360, 27] on p "Предоплата, ПРО-24, ООО" at bounding box center [1398, 25] width 140 height 19
